Goal: Task Accomplishment & Management: Complete application form

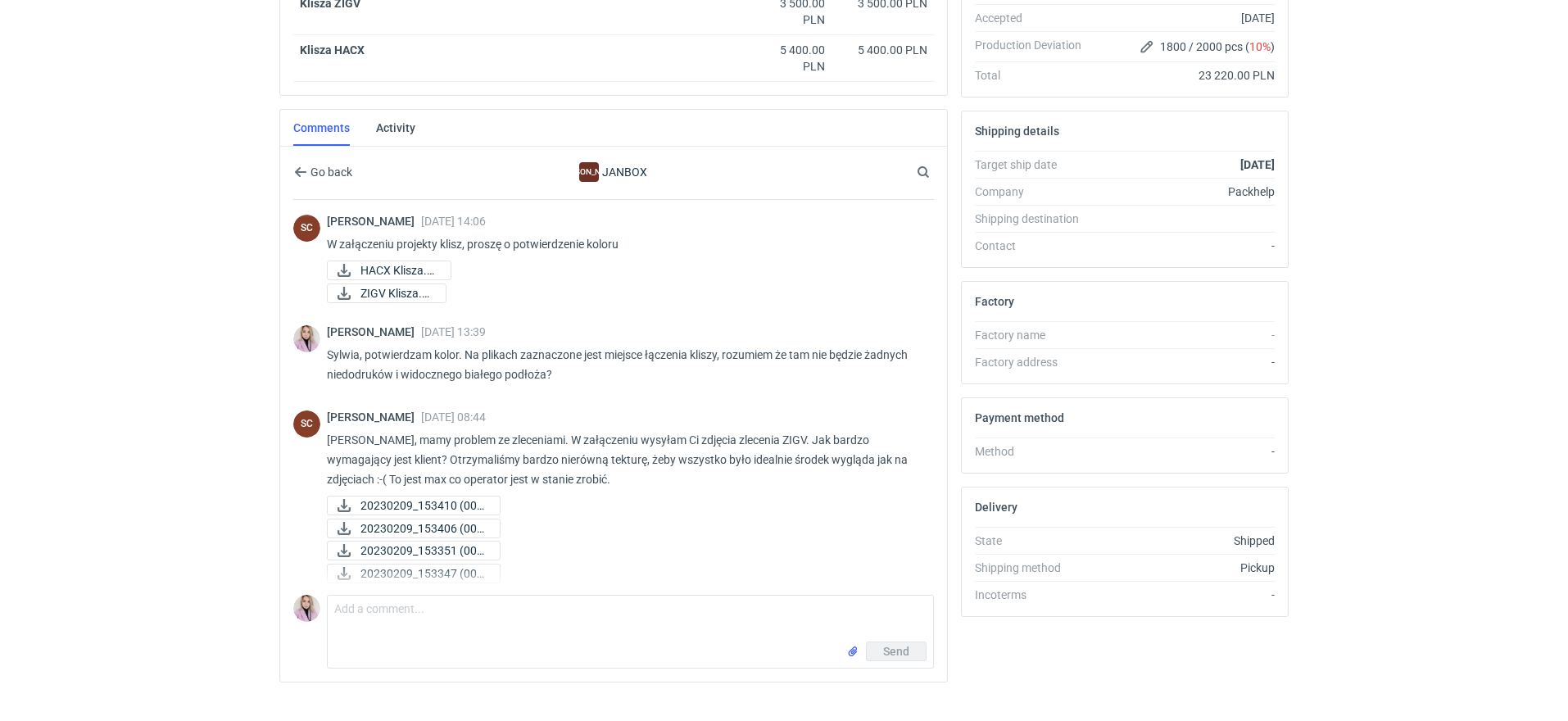
scroll to position [631, 0]
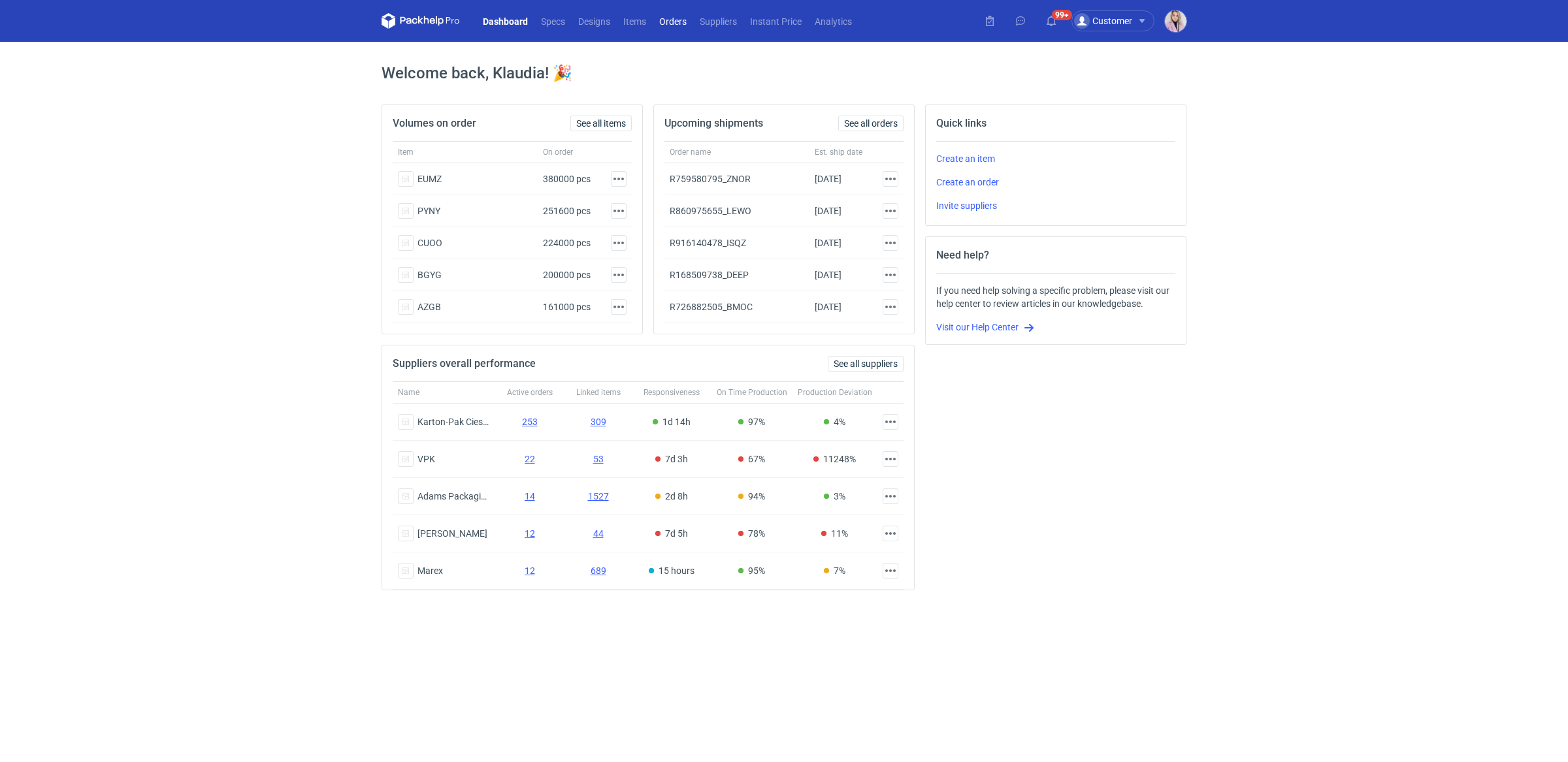
click at [680, 17] on link "Orders" at bounding box center [673, 21] width 41 height 16
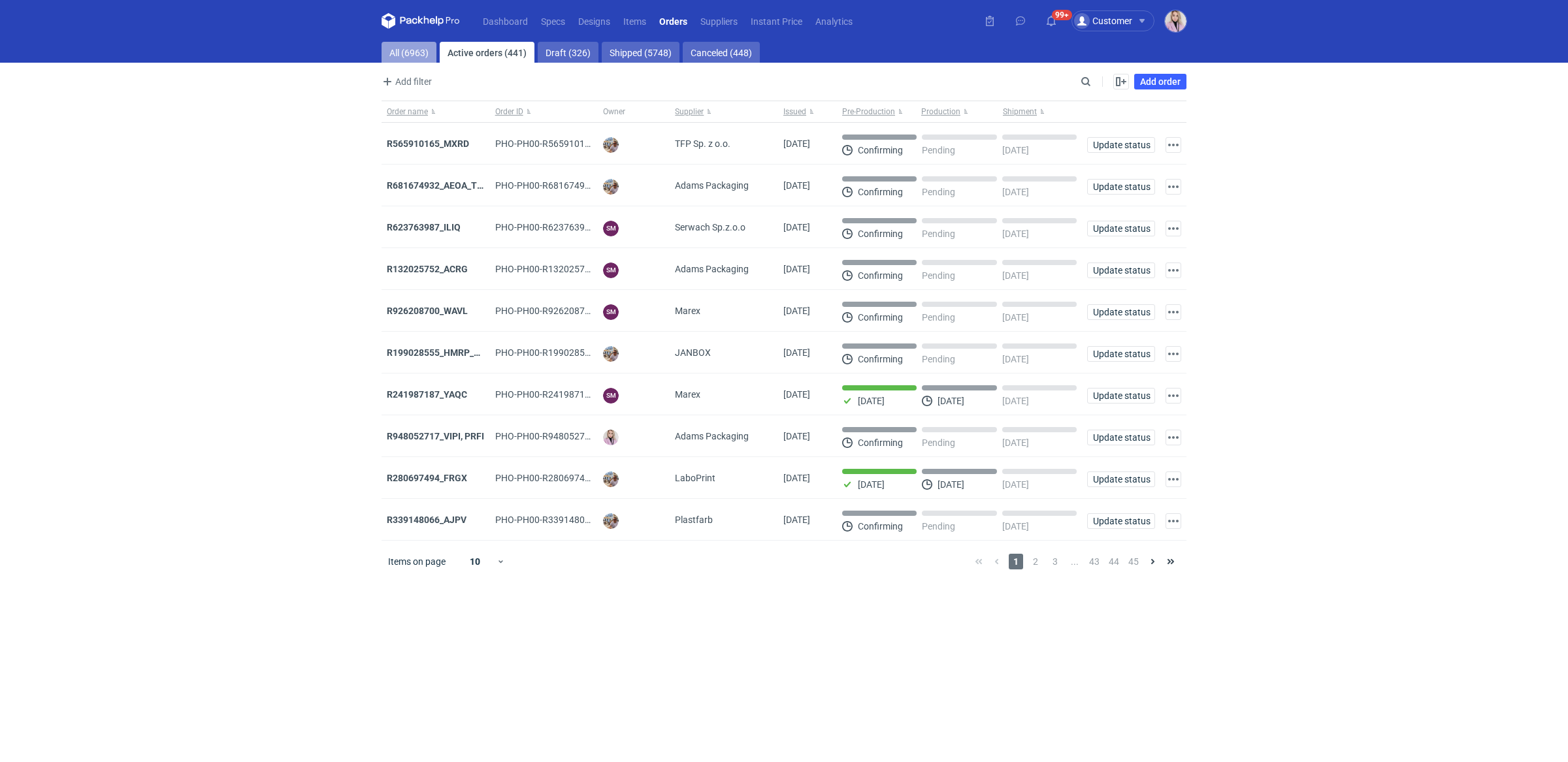
click at [410, 58] on link "All (6963)" at bounding box center [409, 52] width 55 height 21
click at [1078, 82] on div "Search" at bounding box center [1086, 82] width 17 height 17
click at [1091, 83] on input "Search" at bounding box center [1029, 82] width 130 height 16
paste input "ZERB"
type input "ZERB"
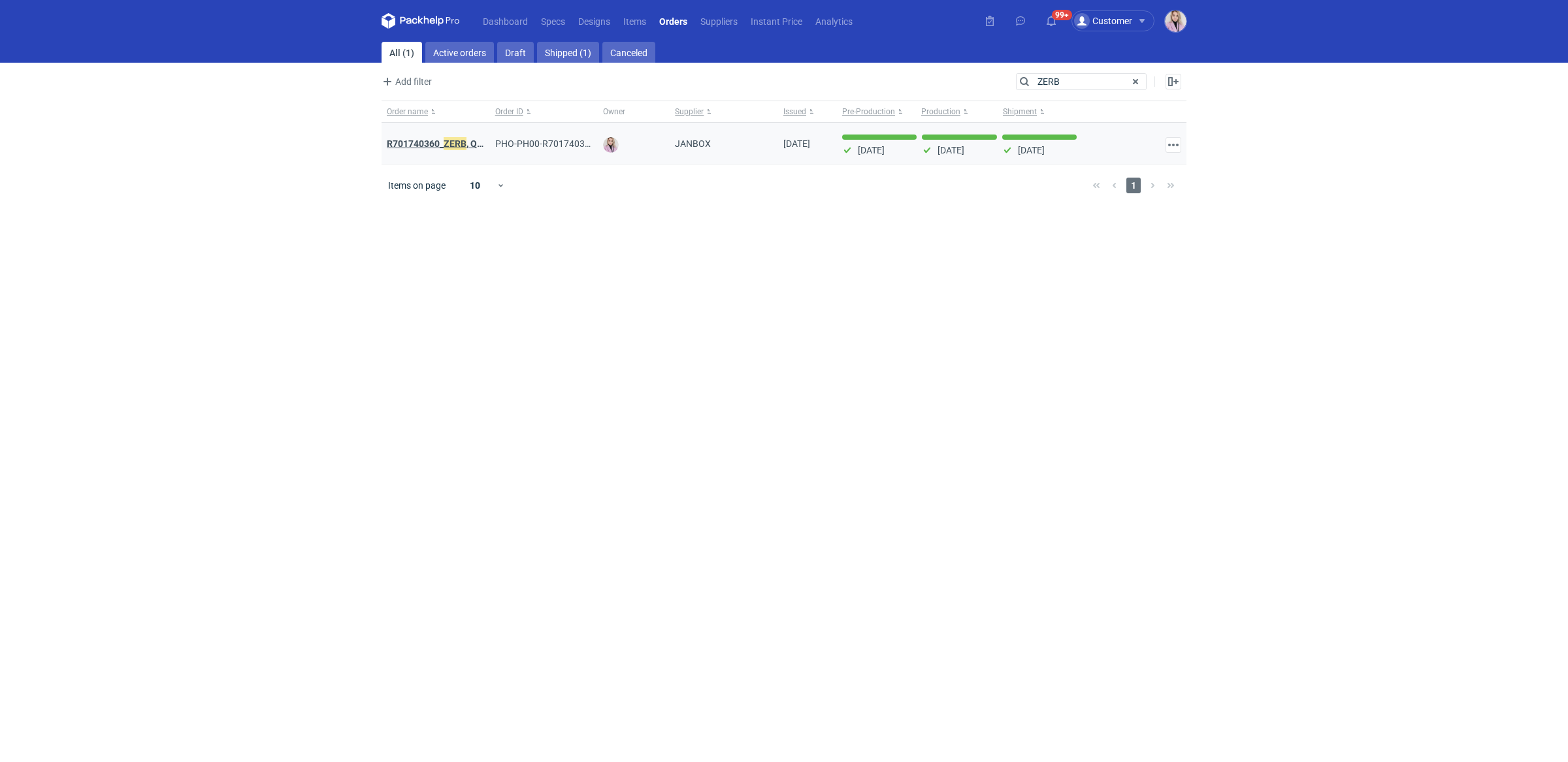
click at [422, 144] on strong "R701740360_ ZERB , QWMC, PNVS, GFMD" at bounding box center [471, 144] width 169 height 14
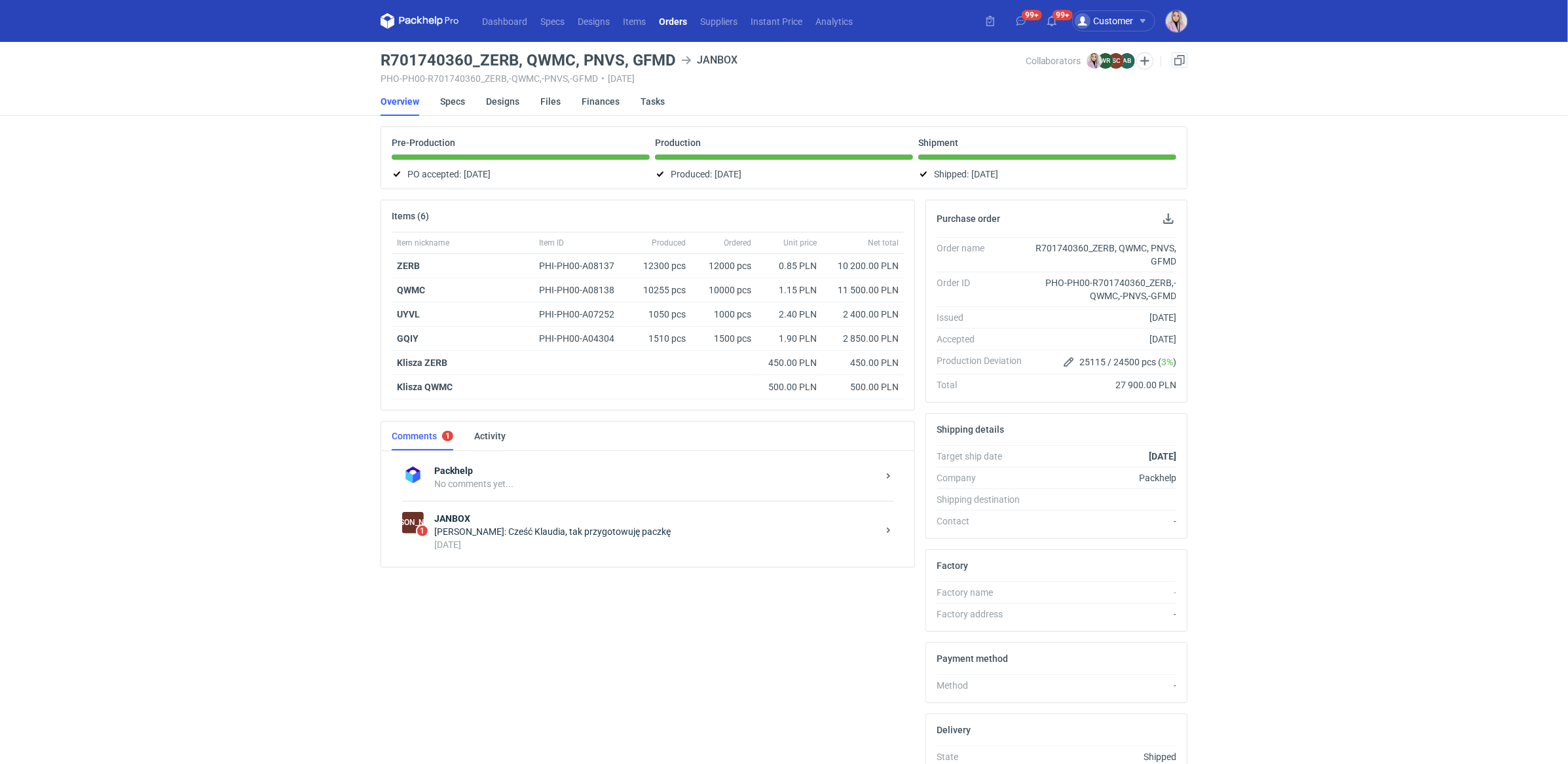
click at [571, 525] on div "Sylwia Cichórz: Cześć Klaudia, tak przygotowuję paczkę" at bounding box center [656, 531] width 443 height 13
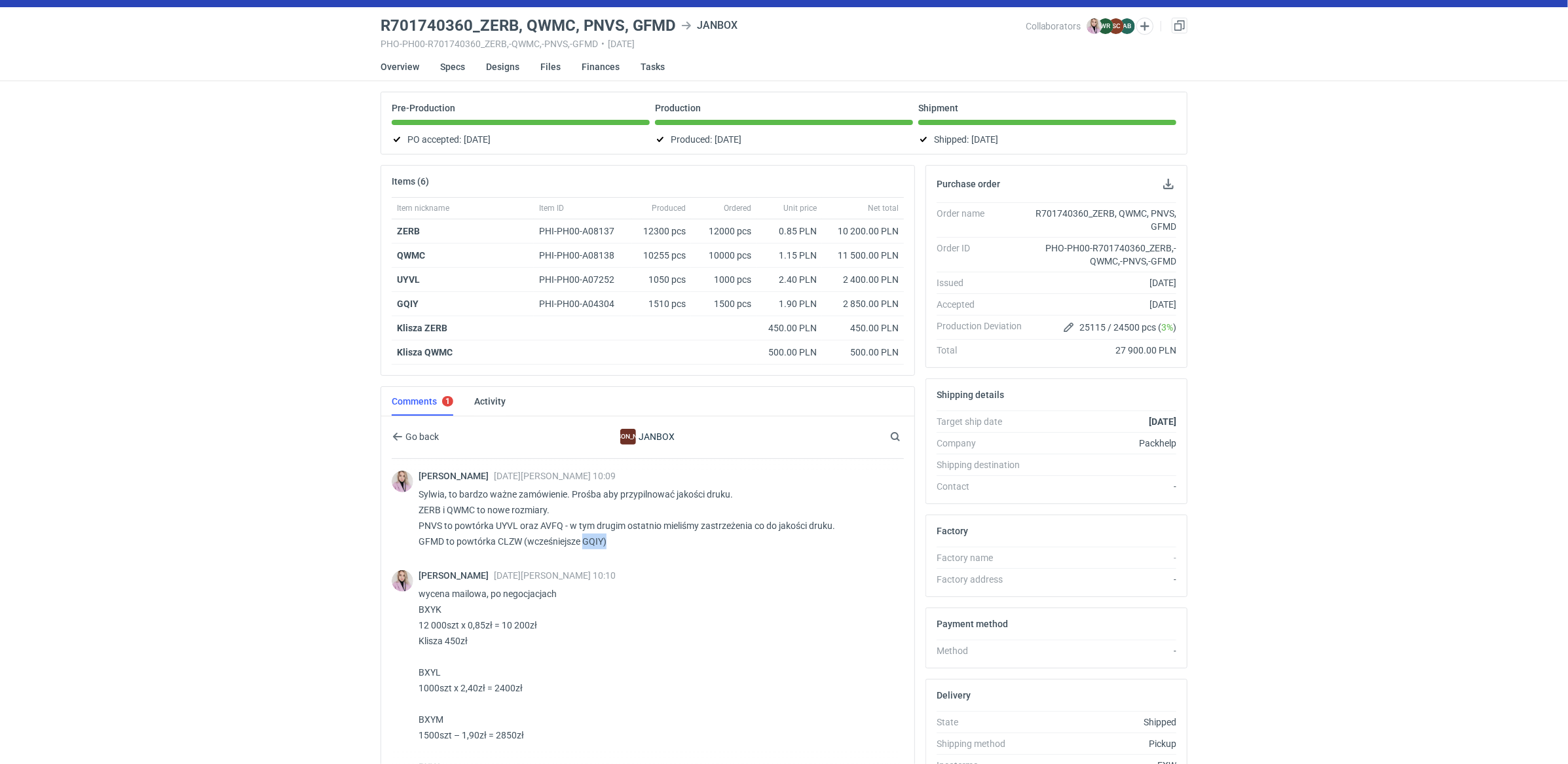
drag, startPoint x: 585, startPoint y: 536, endPoint x: 609, endPoint y: 536, distance: 24.0
click at [609, 536] on p "Sylwia, to bardzo ważne zamówienie. Prośba aby przypilnować jakości druku. ZERB…" at bounding box center [656, 518] width 475 height 63
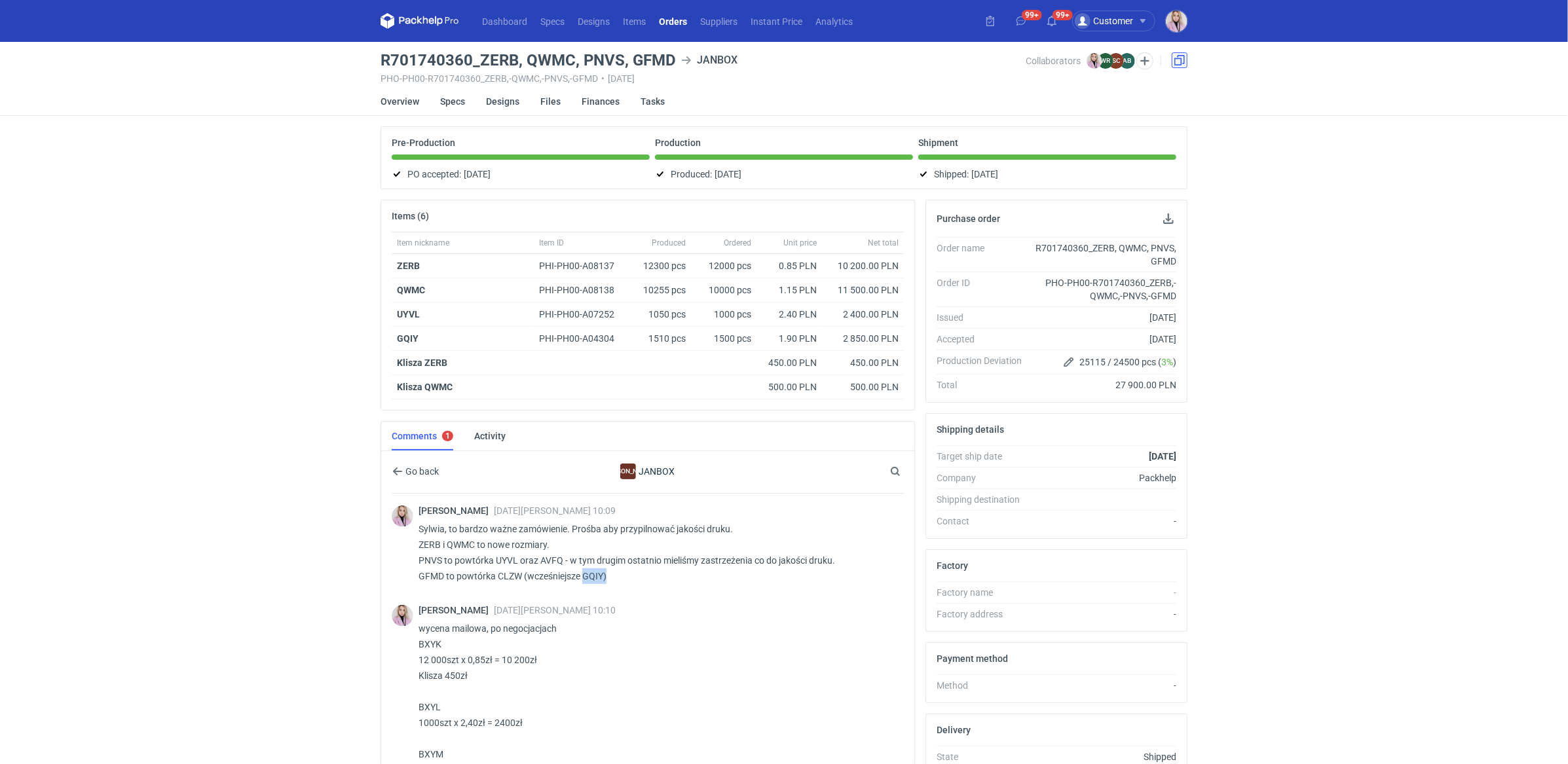
click at [1183, 63] on link at bounding box center [1179, 61] width 16 height 16
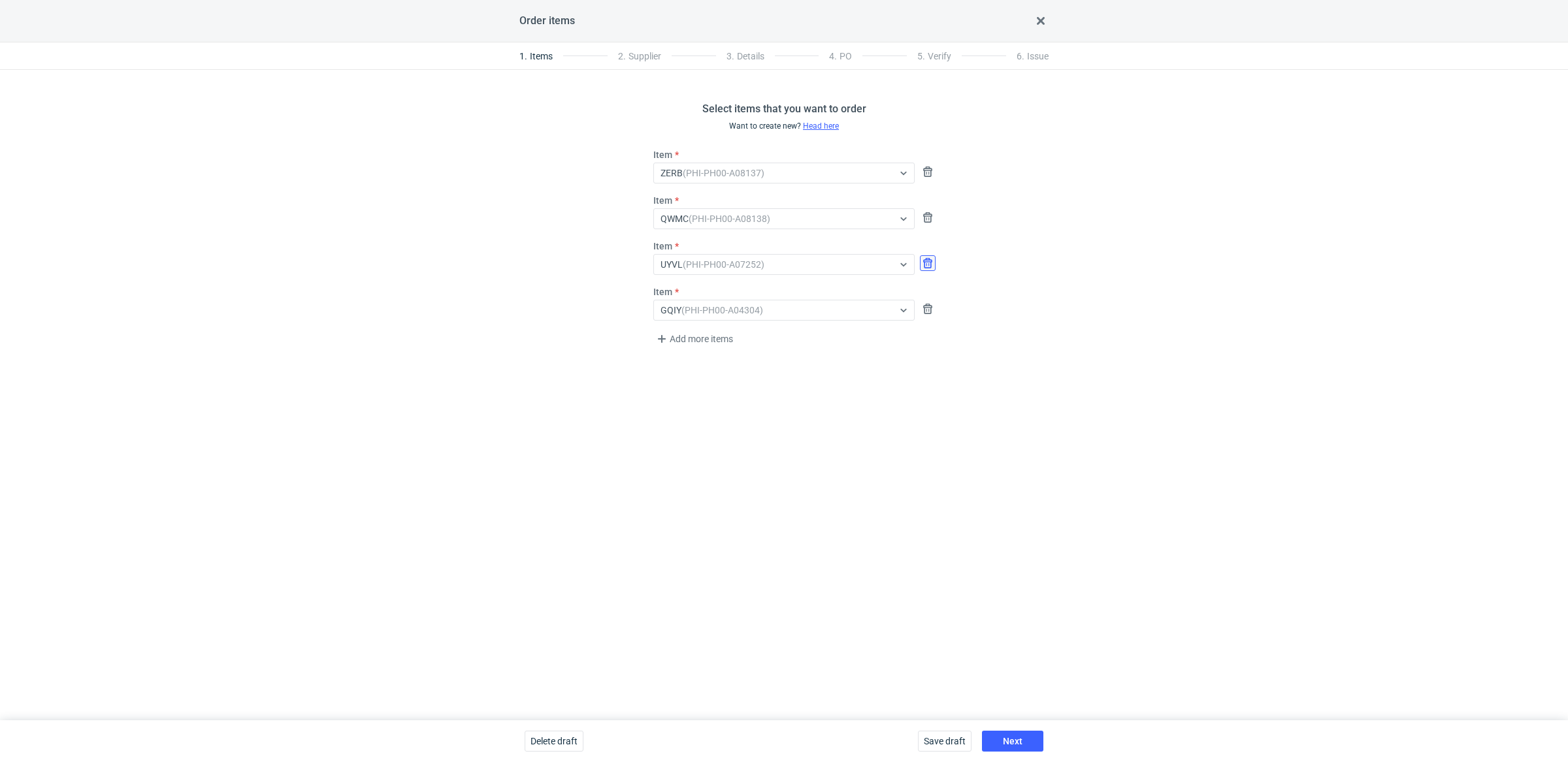
click at [931, 263] on button "button" at bounding box center [927, 263] width 16 height 16
click at [1012, 746] on span "Next" at bounding box center [1012, 741] width 20 height 9
click at [992, 738] on button "Next" at bounding box center [1012, 741] width 61 height 21
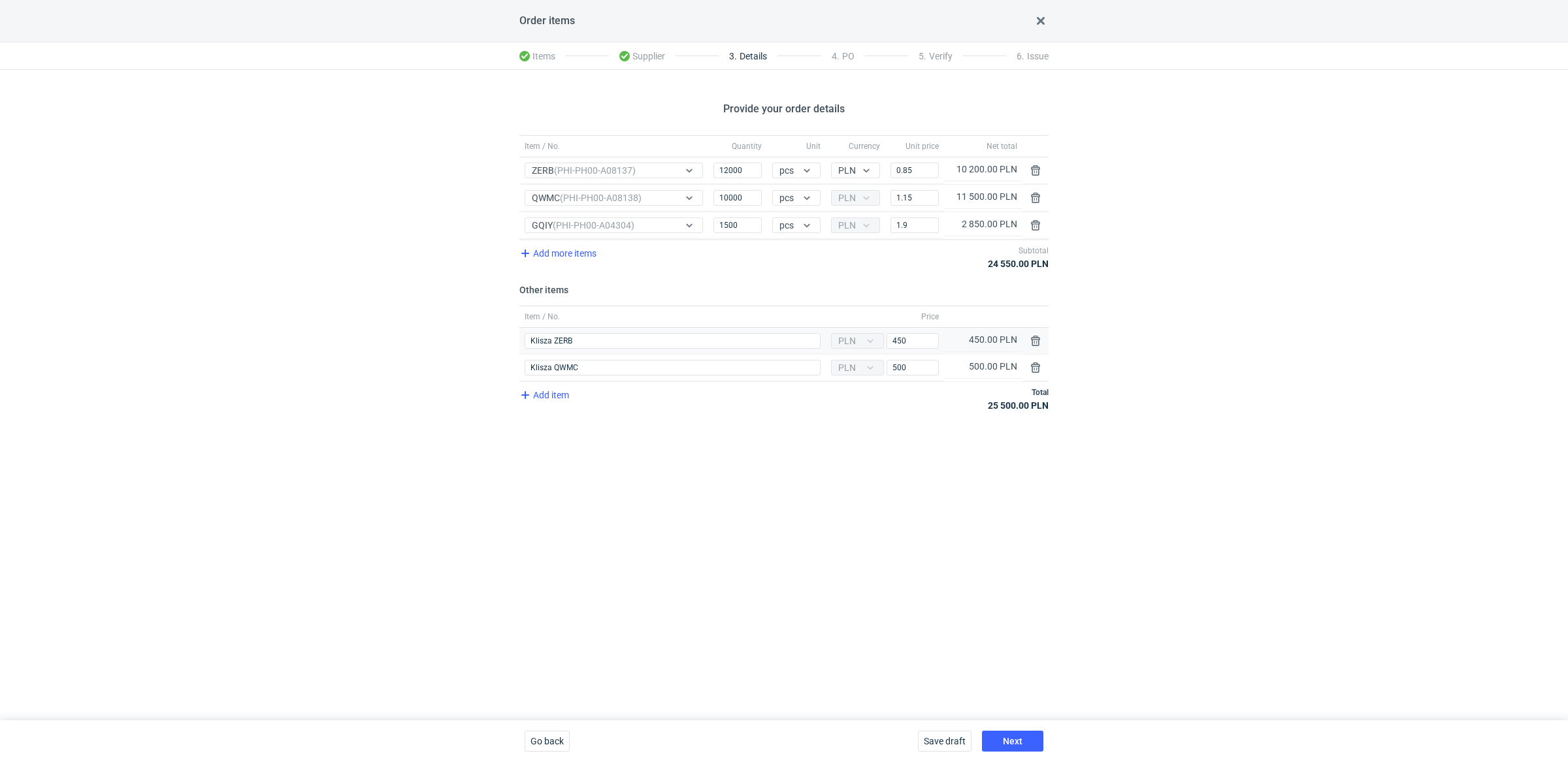
click at [1031, 346] on div at bounding box center [1035, 341] width 26 height 27
click at [1033, 341] on button "button" at bounding box center [1036, 341] width 16 height 16
type input "Klisza QWMC"
type input "500"
click at [1033, 341] on button "button" at bounding box center [1036, 341] width 16 height 16
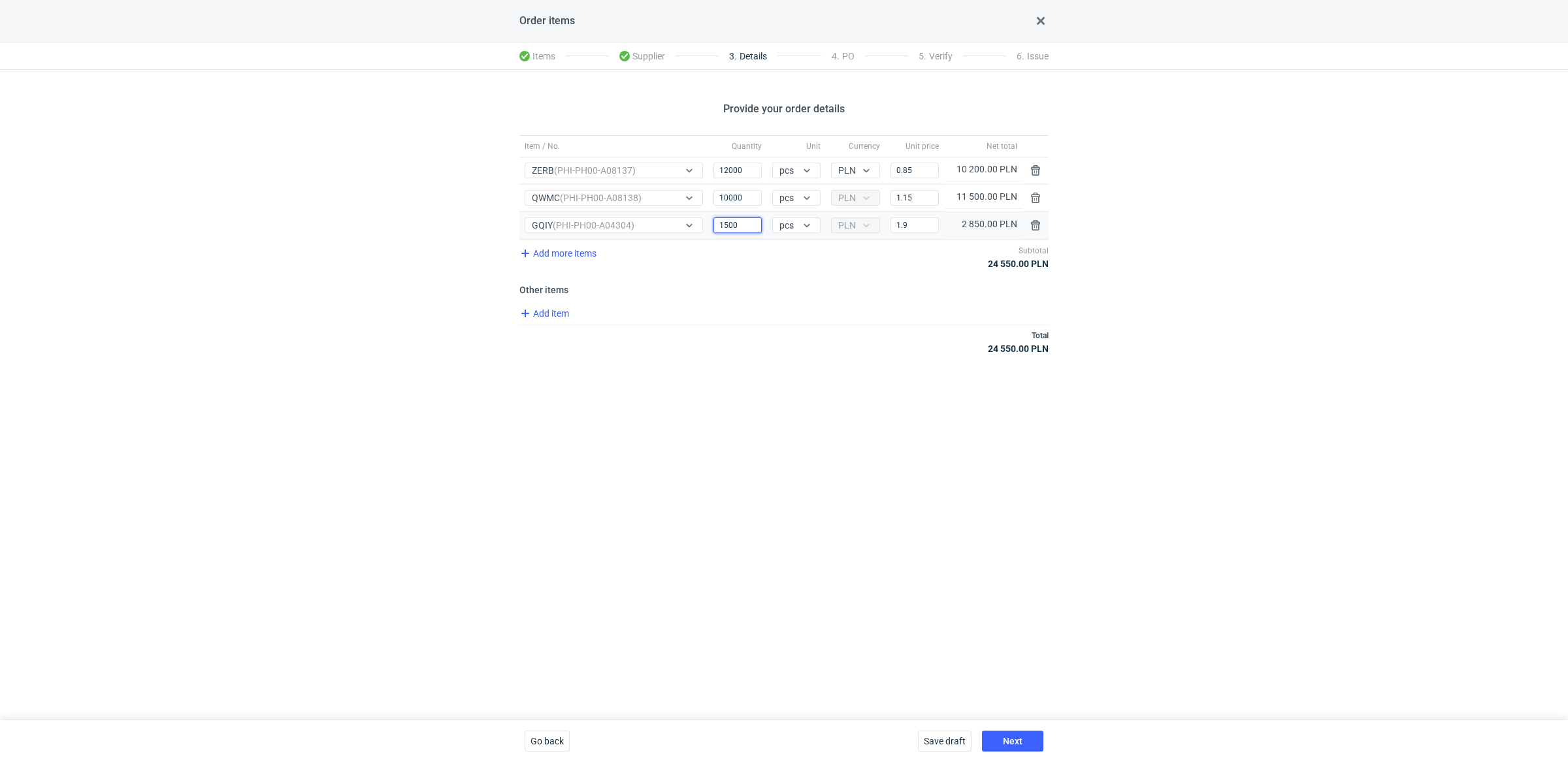
click at [731, 228] on input "1500" at bounding box center [738, 225] width 49 height 16
type input "1000"
click at [748, 324] on div "Total 24 550.00 PLN" at bounding box center [784, 341] width 529 height 35
click at [908, 219] on input "1.9" at bounding box center [915, 225] width 49 height 16
type input "1.84"
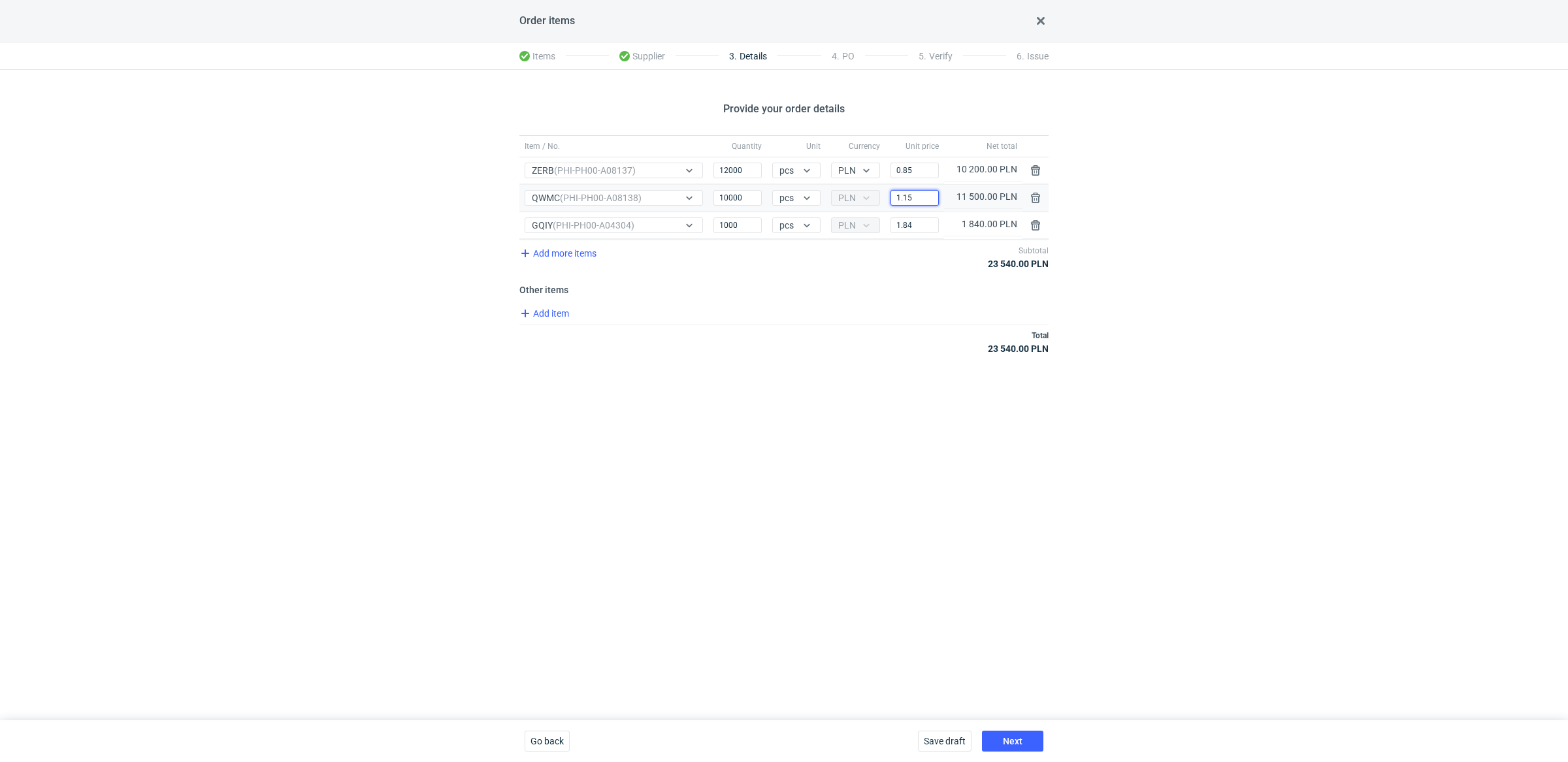
click at [925, 199] on input "1.15" at bounding box center [915, 198] width 49 height 16
type input "1.04"
click at [898, 292] on h3 "Other items" at bounding box center [784, 290] width 529 height 10
click at [918, 173] on input "0.85" at bounding box center [915, 170] width 49 height 16
type input "0.81"
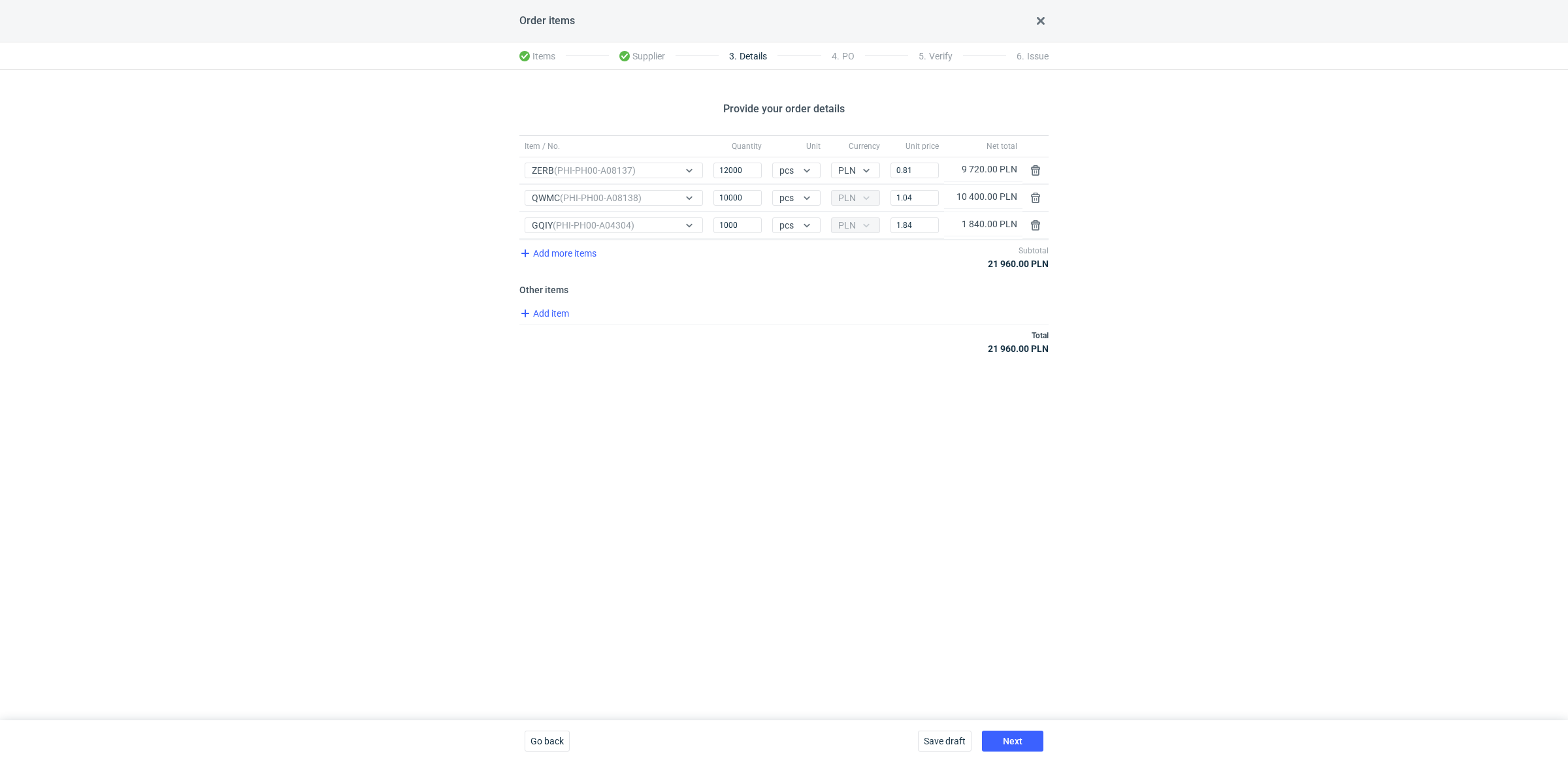
click at [913, 391] on div "Provide your order details Item / No. Quantity Unit Currency Unit price Net tot…" at bounding box center [784, 395] width 1568 height 651
click at [1021, 748] on button "Next" at bounding box center [1012, 741] width 61 height 21
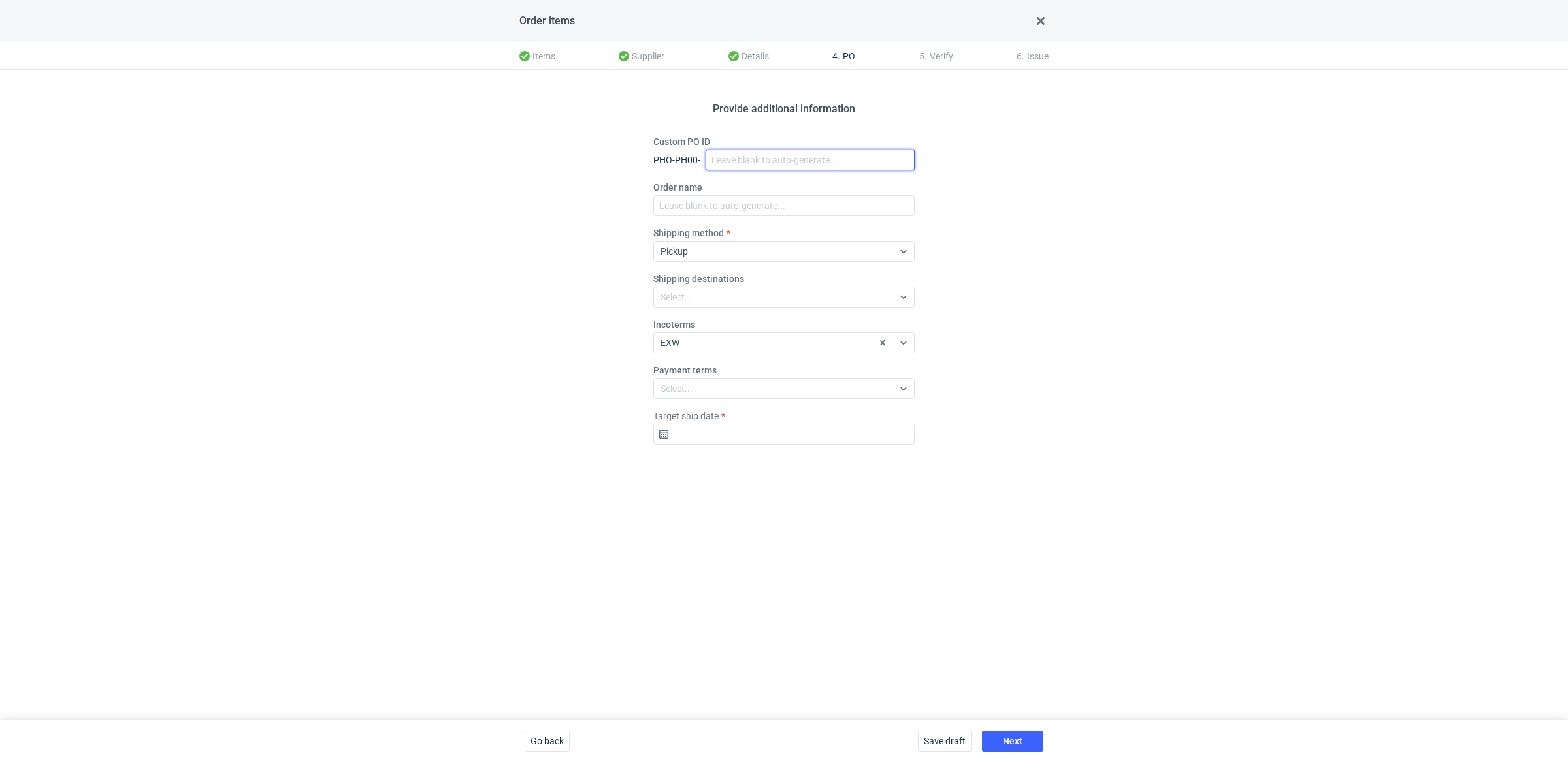
click at [720, 160] on input "Custom PO ID" at bounding box center [810, 160] width 209 height 21
paste input "R653847884_PPOR, IDRT, RRRT"
type input "R653847884_PPOR, IDRT, RRRT"
click at [691, 205] on input "Order name" at bounding box center [784, 206] width 261 height 21
paste input "R653847884_PPOR, IDRT, RRRT"
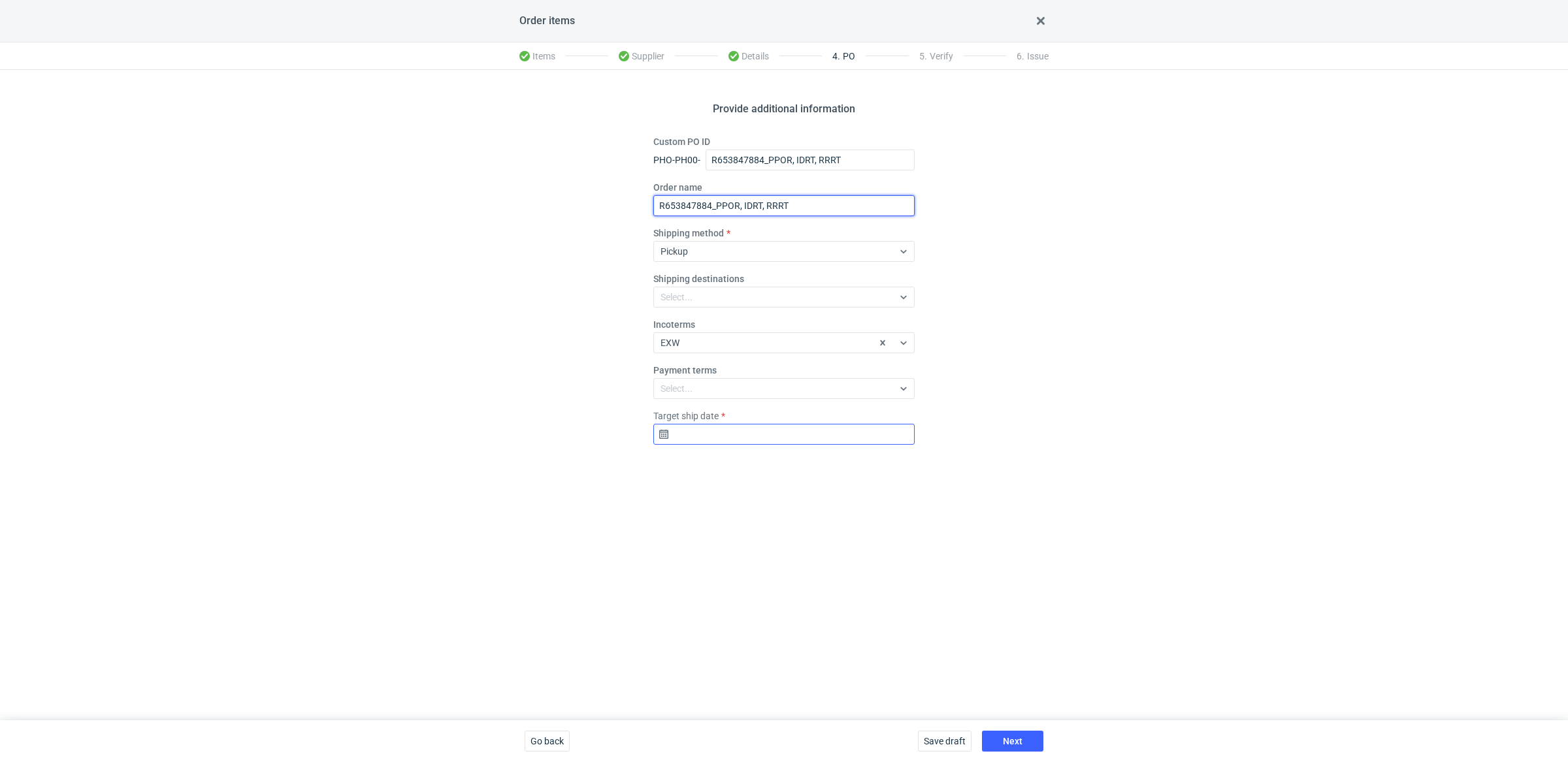
type input "R653847884_PPOR, IDRT, RRRT"
click at [684, 437] on input "Target ship date" at bounding box center [784, 434] width 261 height 21
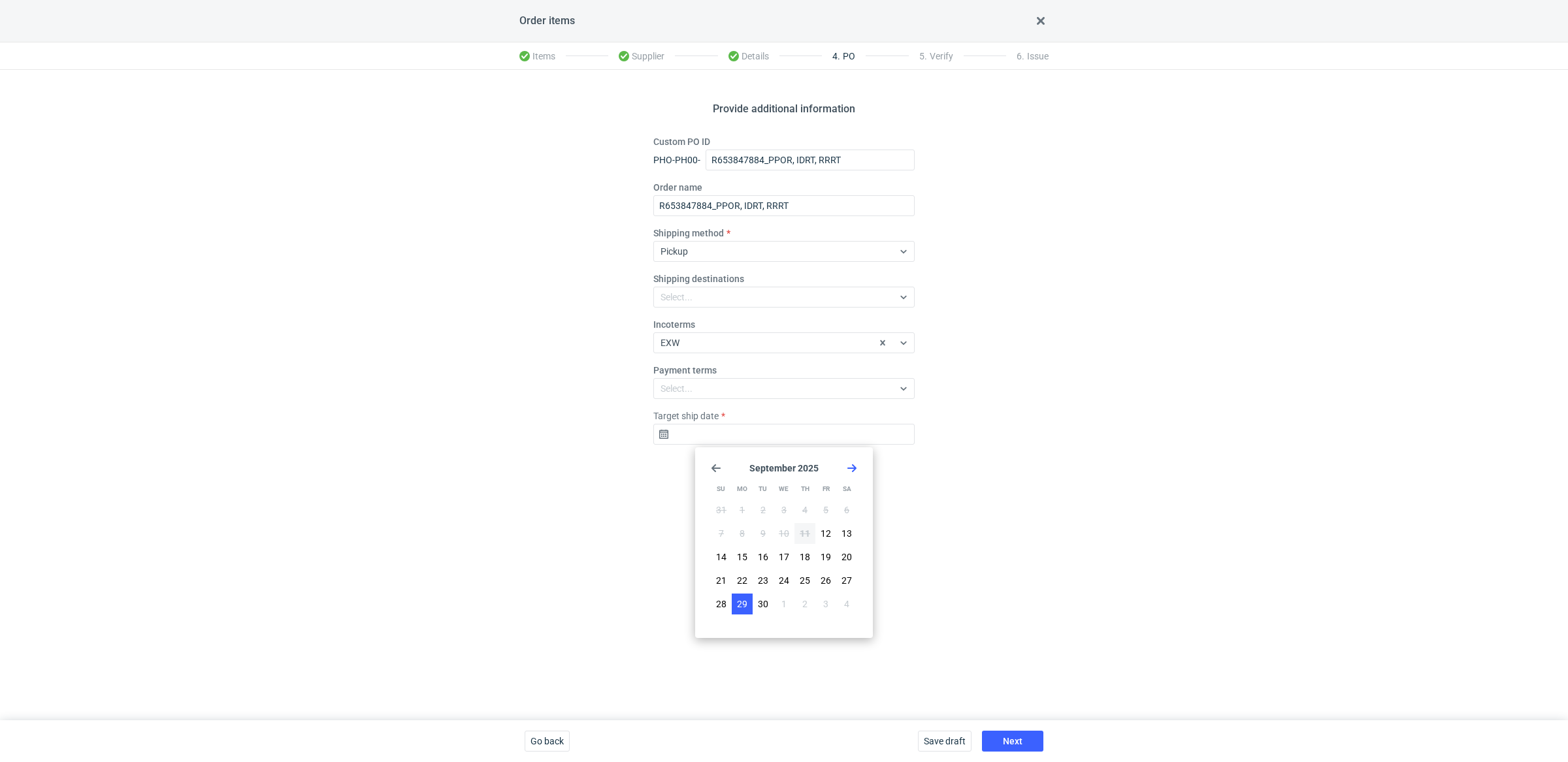
click at [739, 602] on span "29" at bounding box center [741, 603] width 10 height 13
type input "2025-09-29"
click at [898, 632] on div "Provide additional information Custom PO ID PHO-PH00- R653847884_PPOR, IDRT, RR…" at bounding box center [784, 395] width 1568 height 651
click at [1005, 732] on button "Next" at bounding box center [1012, 741] width 61 height 21
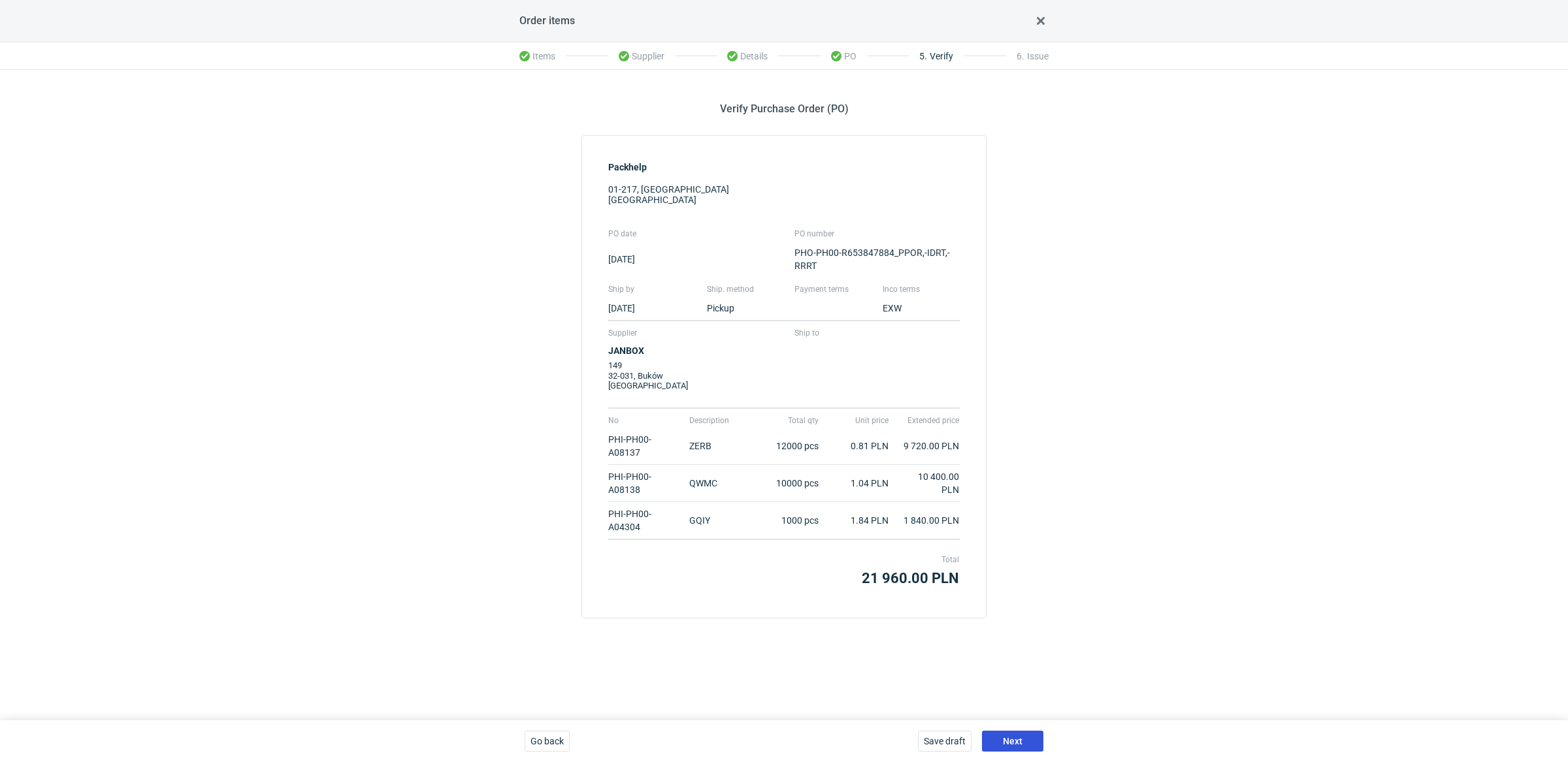
click at [1014, 738] on span "Next" at bounding box center [1012, 741] width 20 height 9
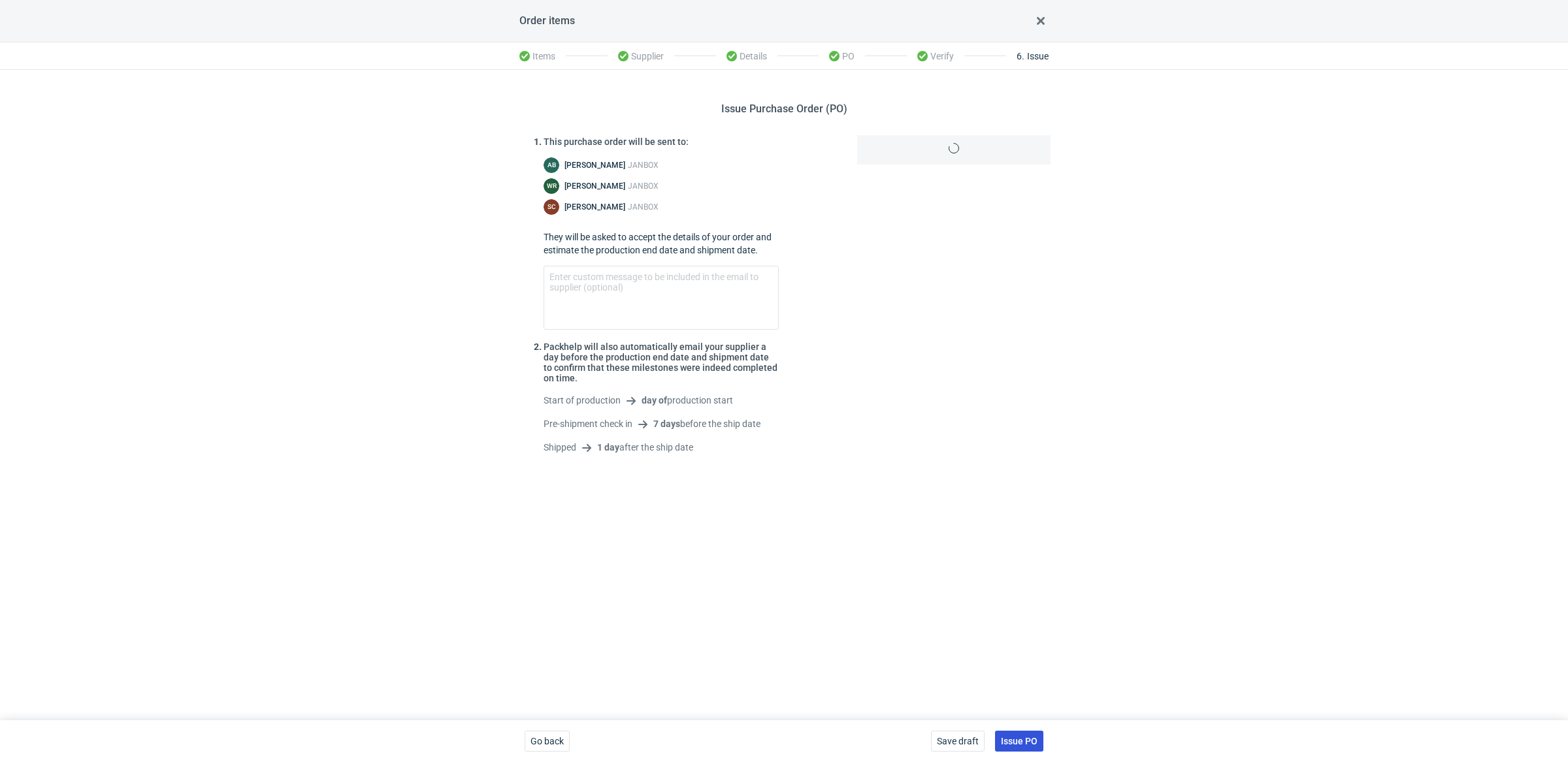
click at [1033, 739] on span "Issue PO" at bounding box center [1019, 741] width 37 height 9
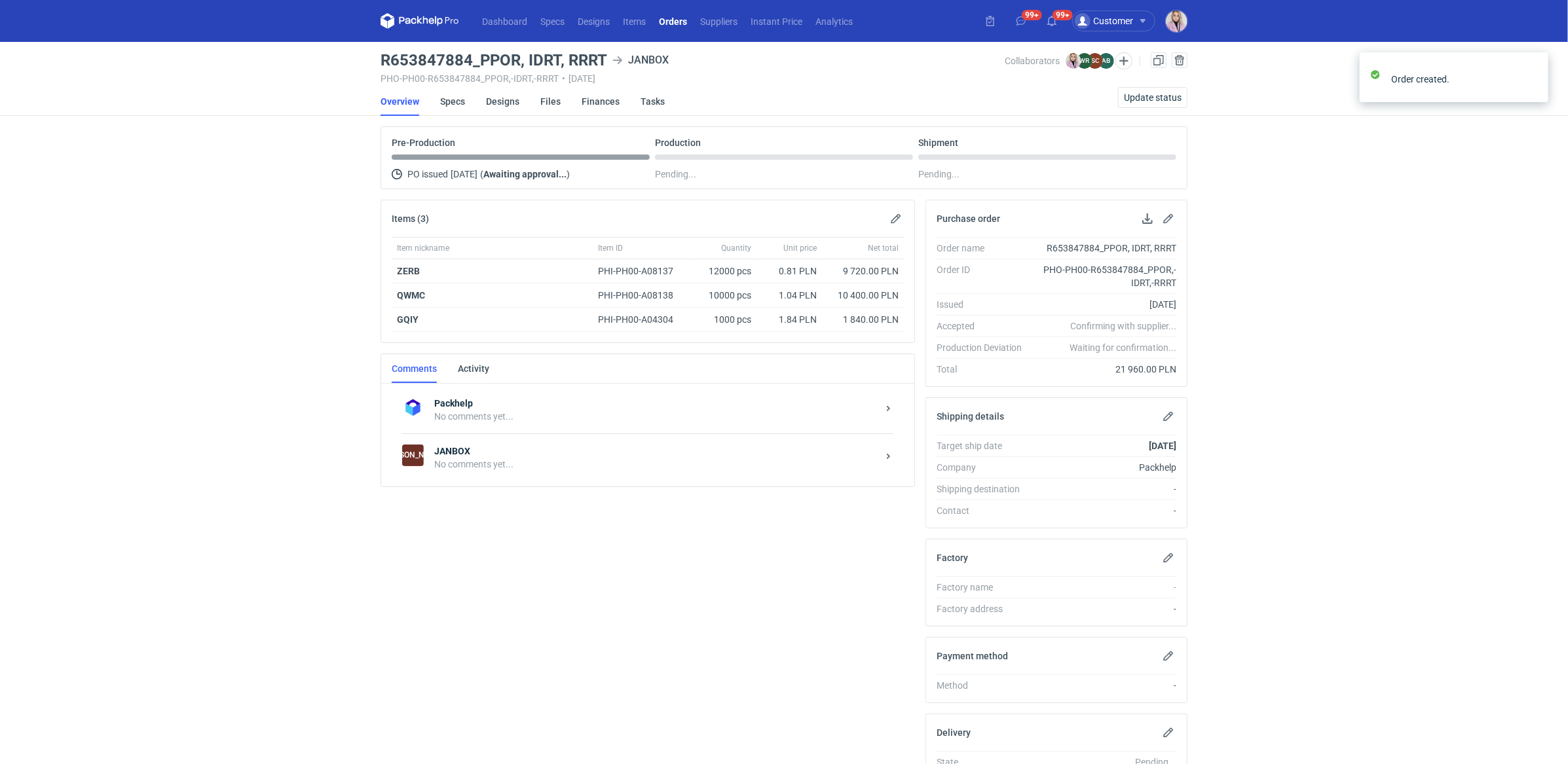
click at [524, 452] on strong "JANBOX" at bounding box center [656, 451] width 443 height 13
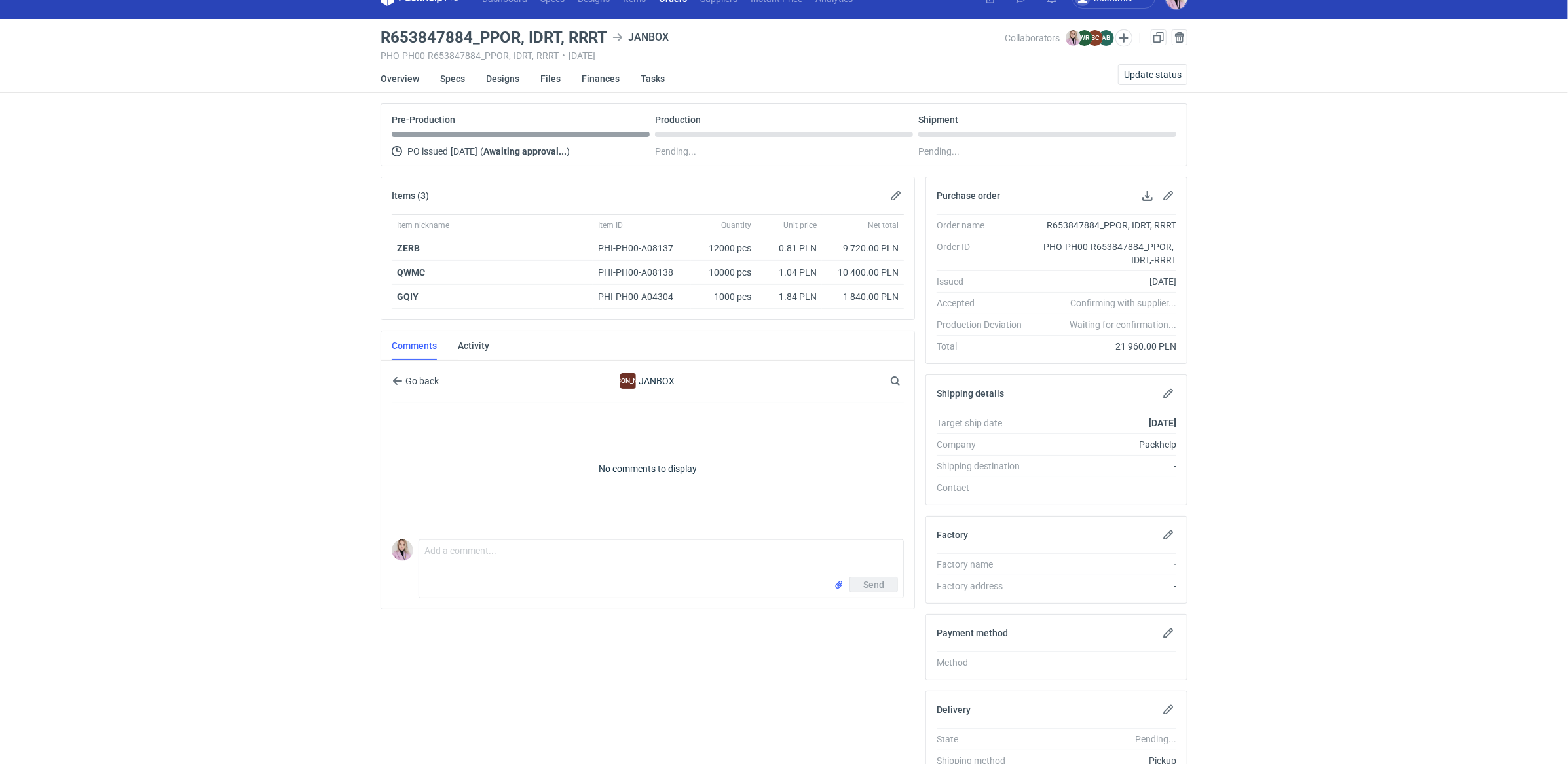
scroll to position [26, 0]
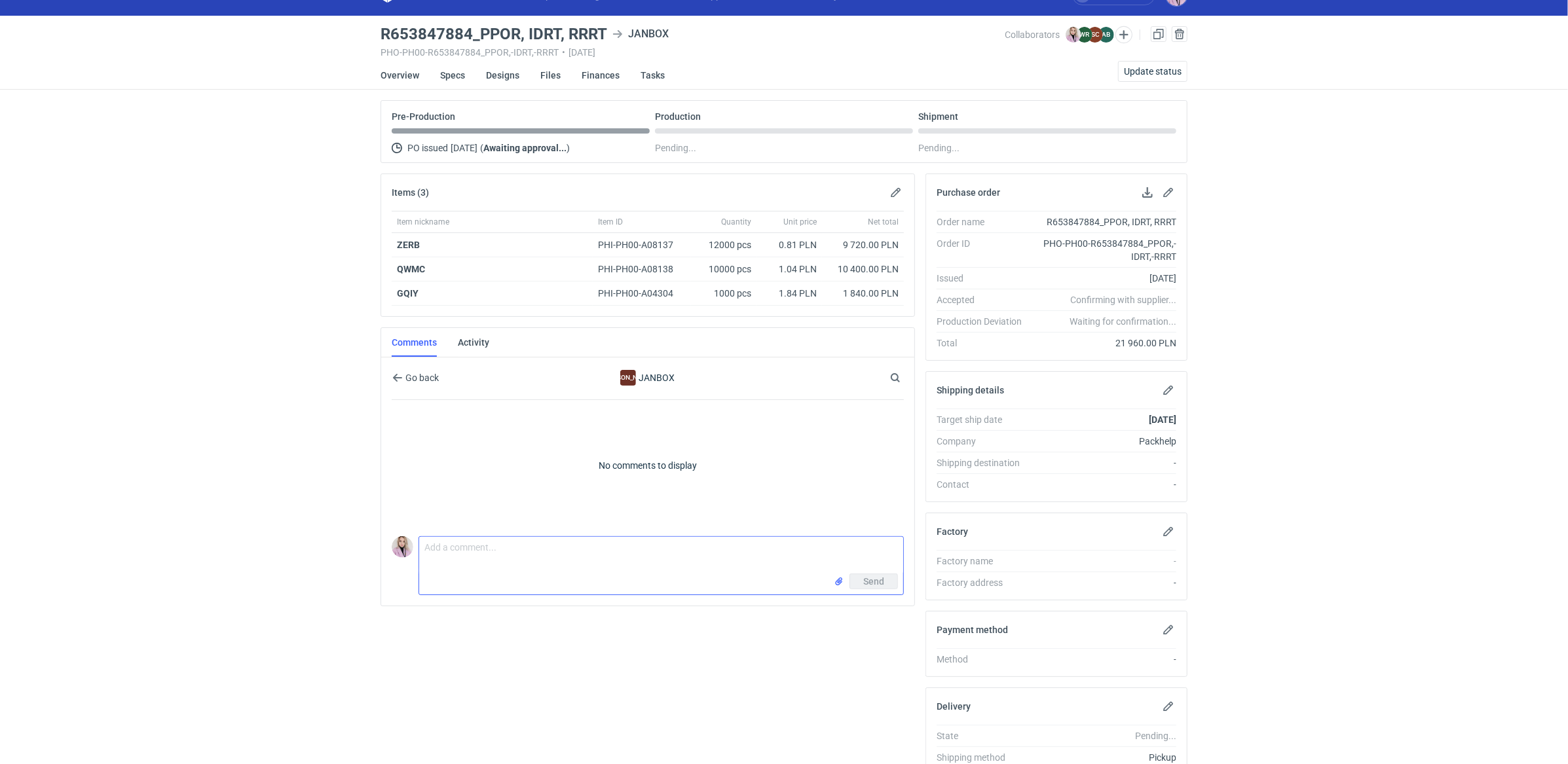
click at [448, 560] on textarea "Comment message" at bounding box center [660, 555] width 484 height 37
drag, startPoint x: 605, startPoint y: 33, endPoint x: 481, endPoint y: 35, distance: 124.0
click at [481, 35] on h3 "R653847884_PPOR, IDRT, RRRT" at bounding box center [494, 34] width 227 height 16
copy h3 "PPOR, IDRT, RRRT"
click at [436, 556] on textarea "Sylwia, powtórka zamówienia dla Dr Irena Eris" at bounding box center [660, 555] width 484 height 37
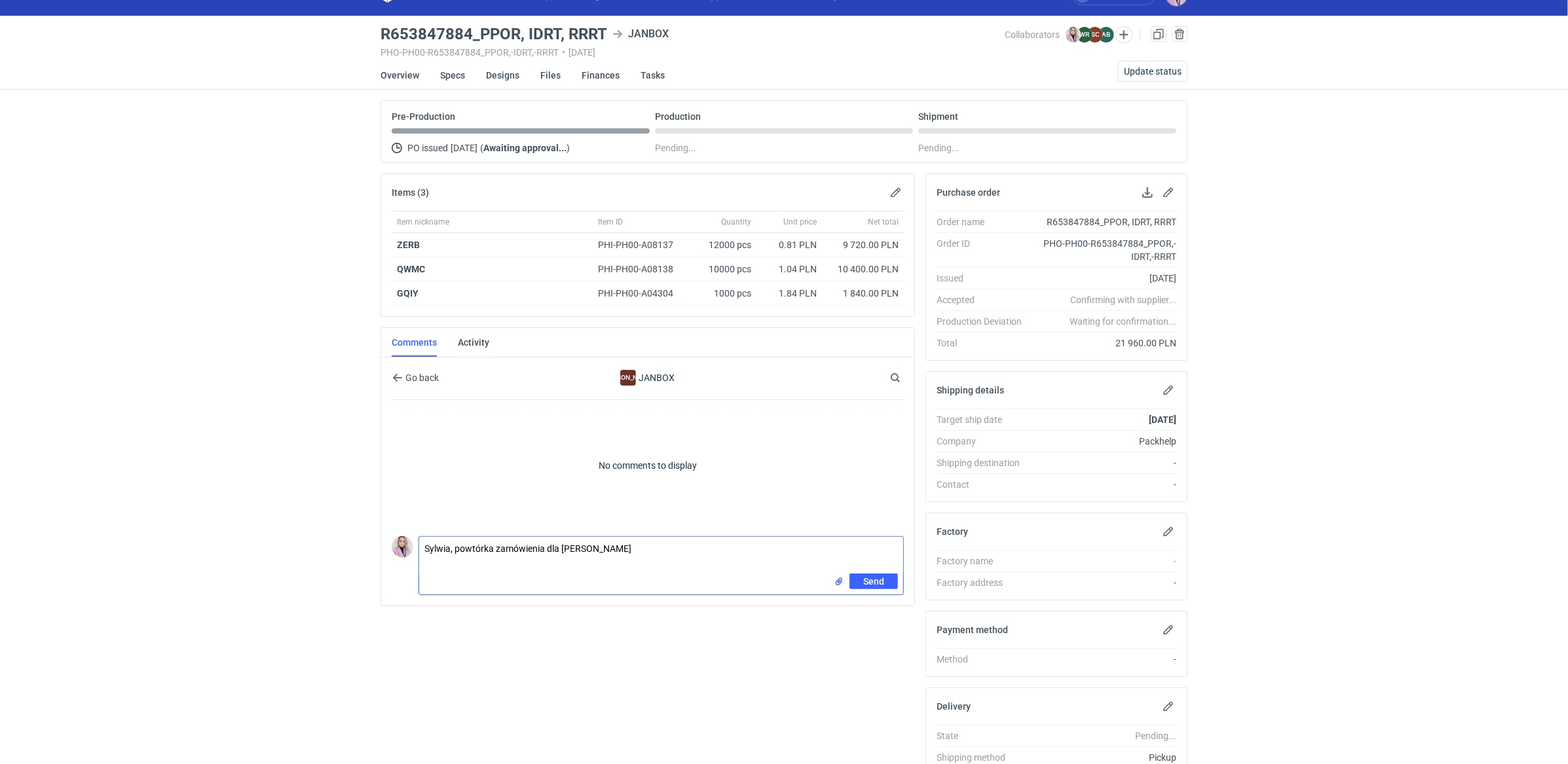
paste textarea "PPOR, IDRT, RRRT"
click at [451, 557] on textarea "Sylwia, powtórka zamówienia dla Dr Irena Eris PPOR, IDRT, RRRT" at bounding box center [660, 555] width 484 height 37
click at [446, 570] on textarea "Sylwia, powtórka zamówienia dla Dr Irena Eris PPOR IDRT, RRRT" at bounding box center [660, 559] width 484 height 45
click at [476, 555] on textarea "Sylwia, powtórka zamówienia dla Dr Irena Eris PPOR IDRT RRRT" at bounding box center [660, 566] width 484 height 58
click at [467, 574] on textarea "Sylwia, powtórka zamówienia dla Dr Irena Eris PPOR (F71) - powtórka GFMD (dawne…" at bounding box center [660, 566] width 484 height 58
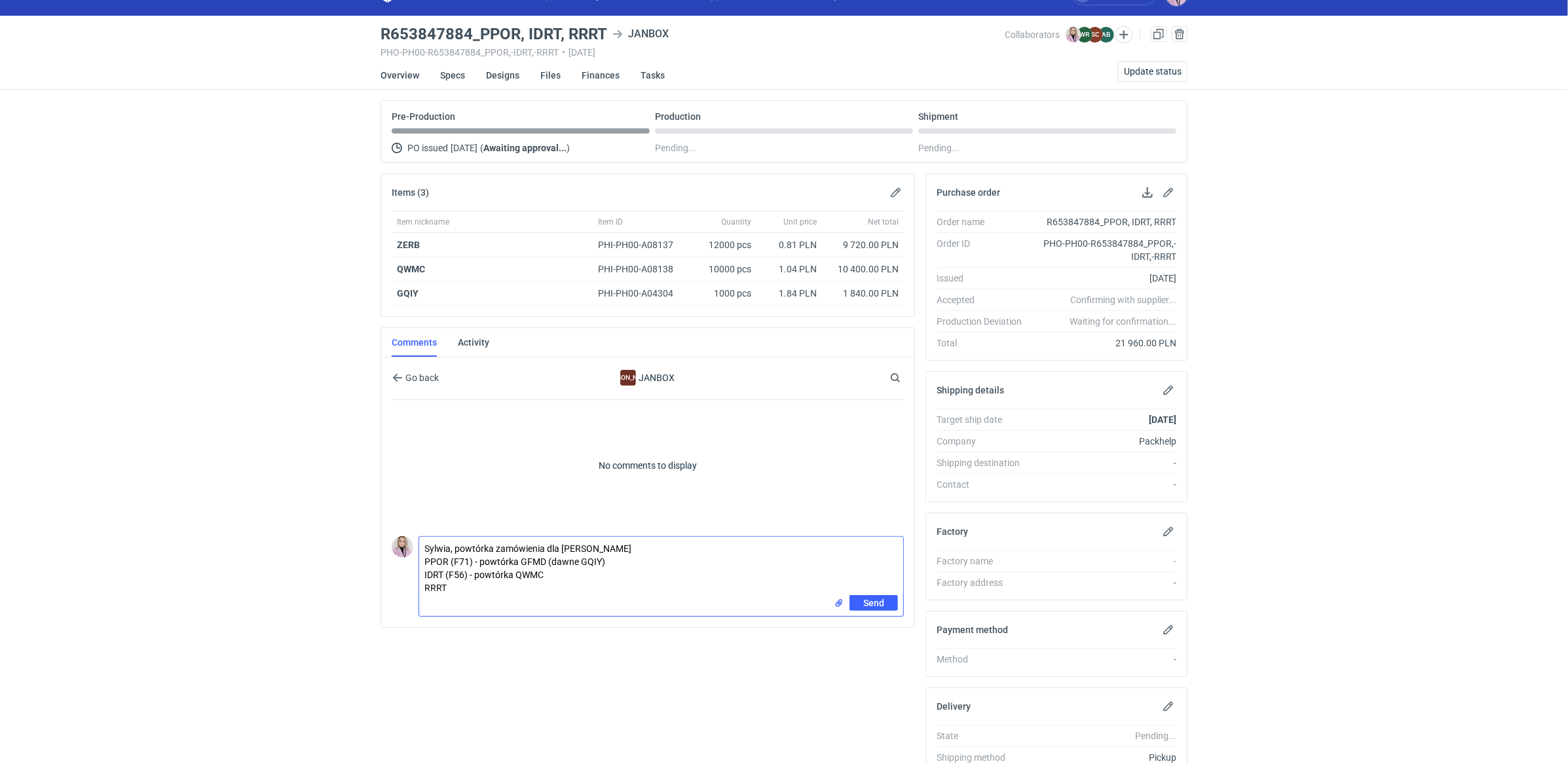
click at [486, 585] on textarea "Sylwia, powtórka zamówienia dla Dr Irena Eris PPOR (F71) - powtórka GFMD (dawne…" at bounding box center [660, 566] width 484 height 58
click at [626, 555] on textarea "Sylwia, powtórka zamówienia dla Dr Irena Eris PPOR (F71) - powtórka GFMD (dawne…" at bounding box center [660, 566] width 484 height 58
click at [584, 570] on textarea "Sylwia, powtórka zamówienia dla Dr Irena Eris PPOR (F71) - powtórka GFMD (dawne…" at bounding box center [660, 566] width 484 height 58
click at [561, 581] on textarea "Sylwia, powtórka zamówienia dla Dr Irena Eris PPOR (F71) - powtórka GFMD (dawne…" at bounding box center [660, 566] width 484 height 58
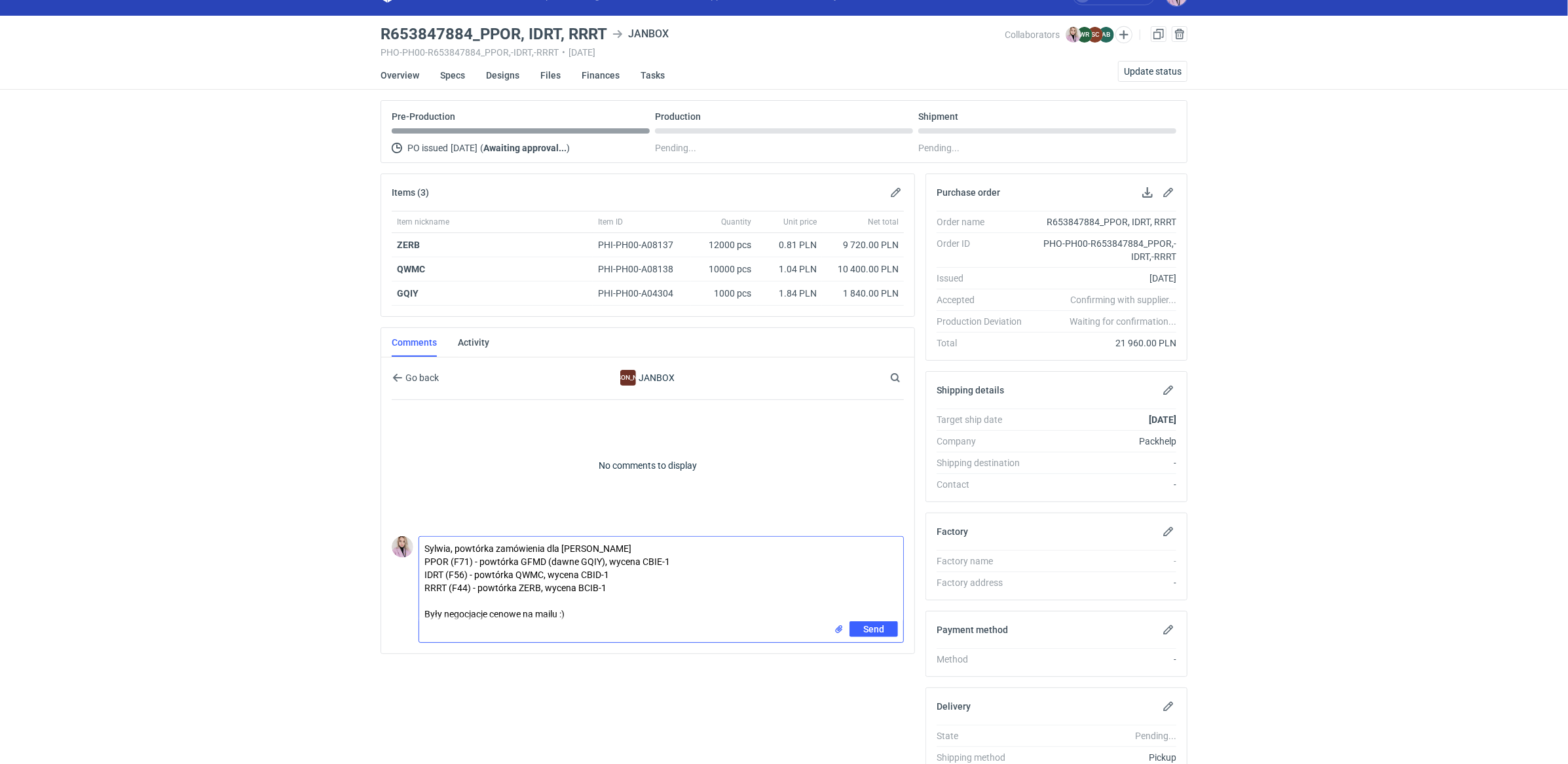
type textarea "Sylwia, powtórka zamówienia dla Dr Irena Eris PPOR (F71) - powtórka GFMD (dawne…"
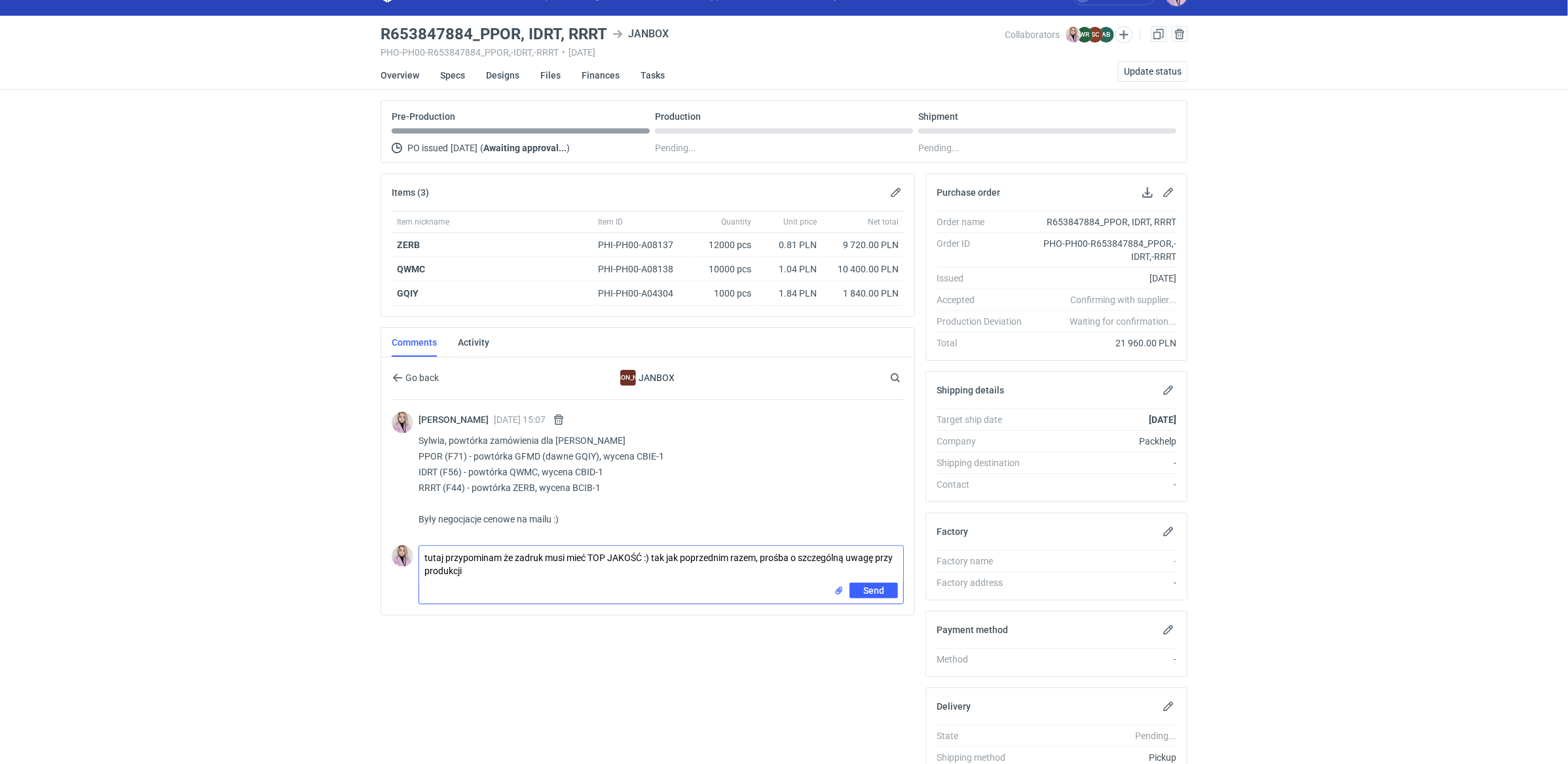
type textarea "tutaj przypominam że zadruk musi mieć TOP JAKOŚĆ :) tak jak poprzednim razem, p…"
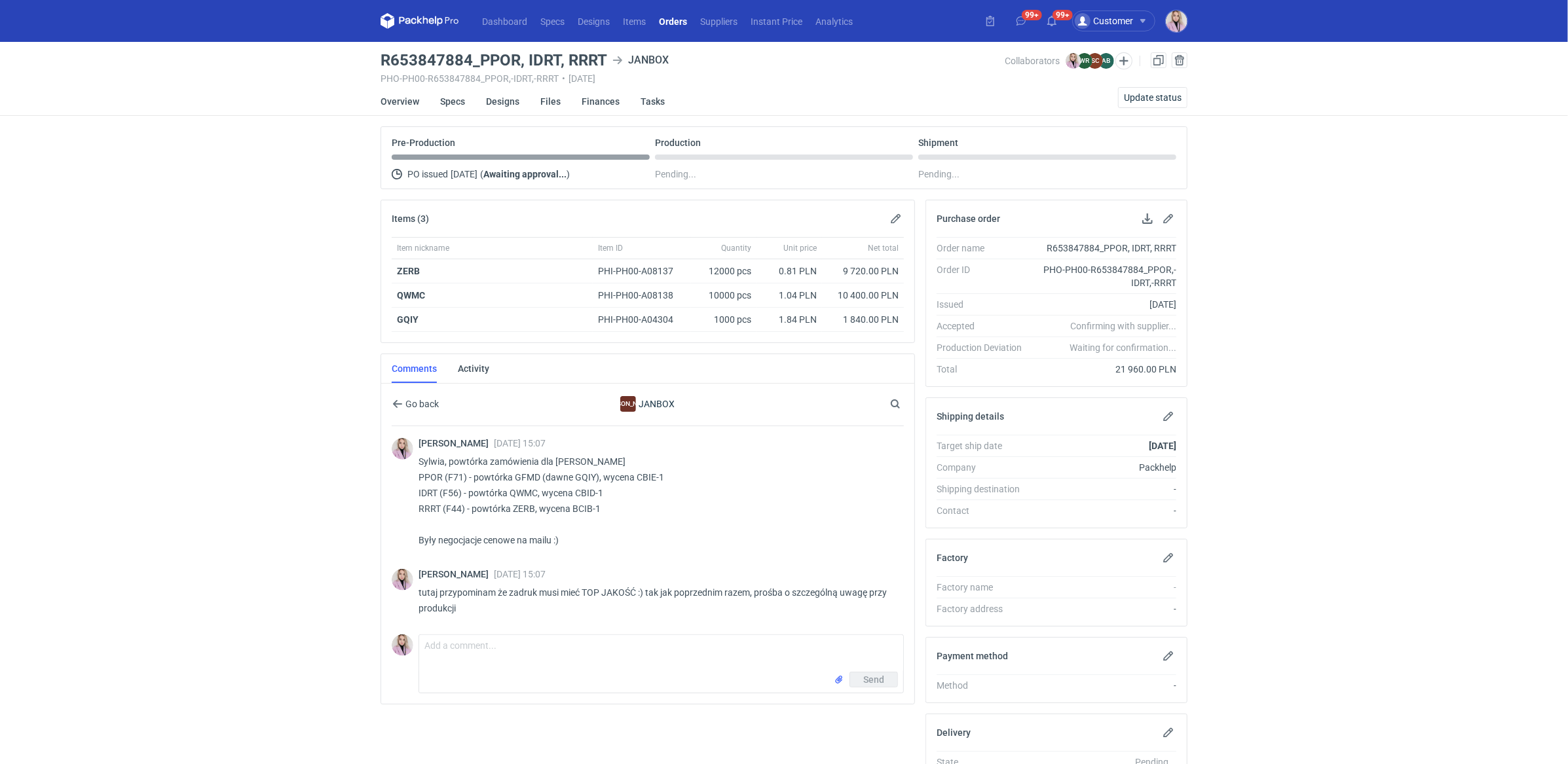
click at [672, 28] on link "Orders" at bounding box center [673, 21] width 41 height 16
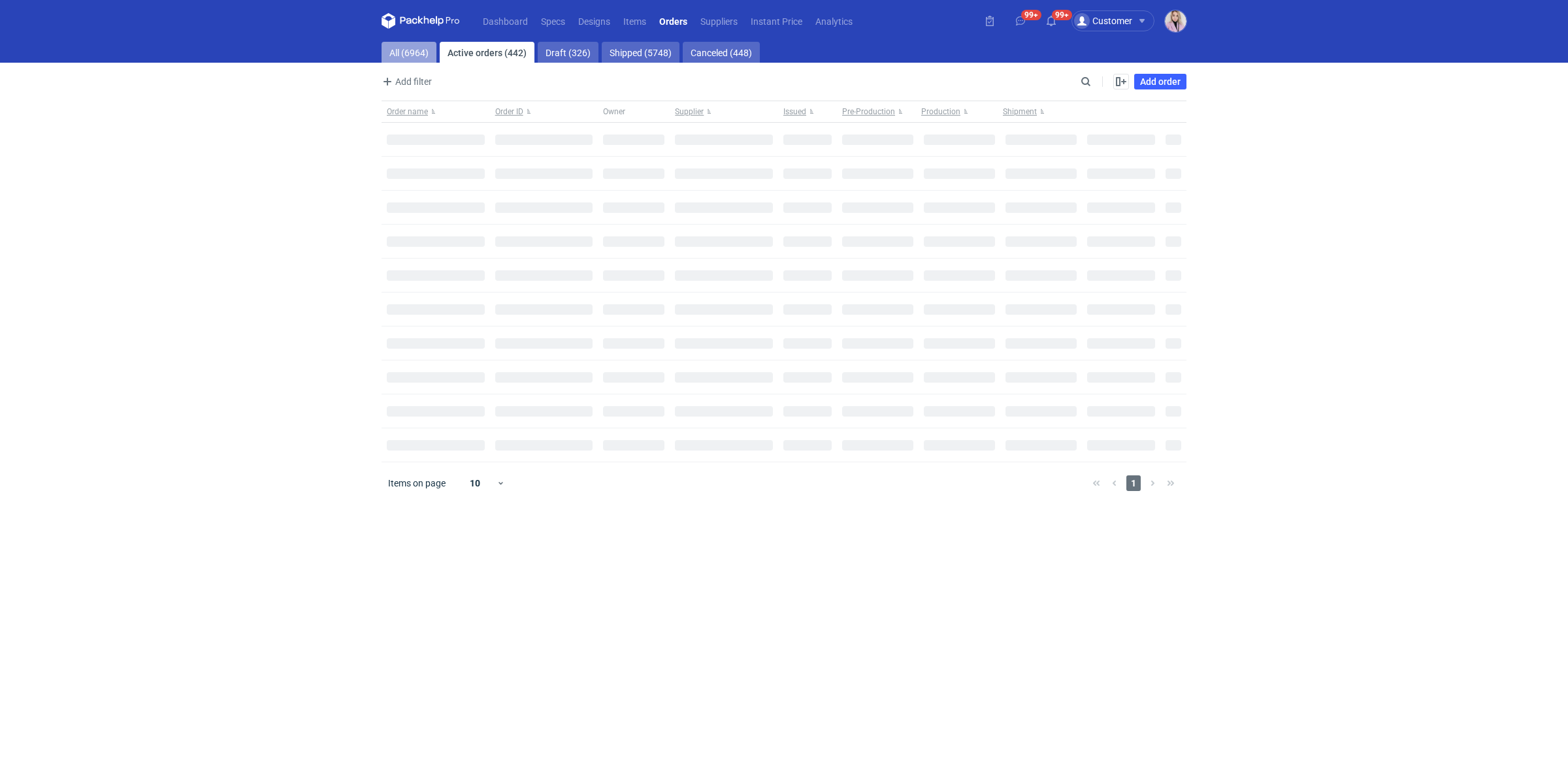
click at [409, 54] on link "All (6964)" at bounding box center [409, 52] width 55 height 21
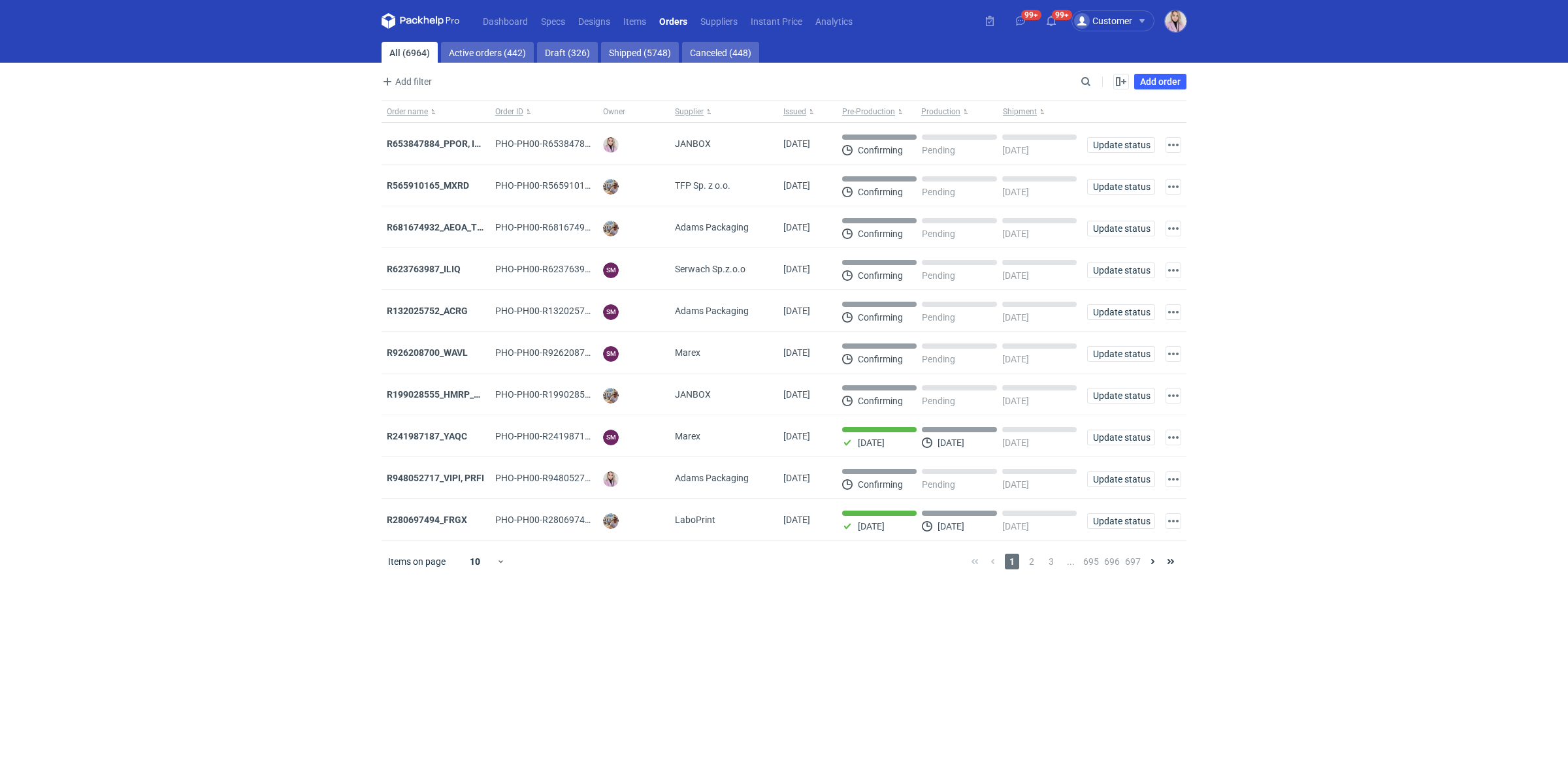
click at [1096, 87] on div "Enable all Disable all Order name Order ID Owner Supplier Issued Milestone Free…" at bounding box center [1140, 82] width 92 height 16
click at [1089, 87] on input "Search" at bounding box center [1029, 82] width 130 height 16
paste input "R701740360_PNZE"
type input "R701740360"
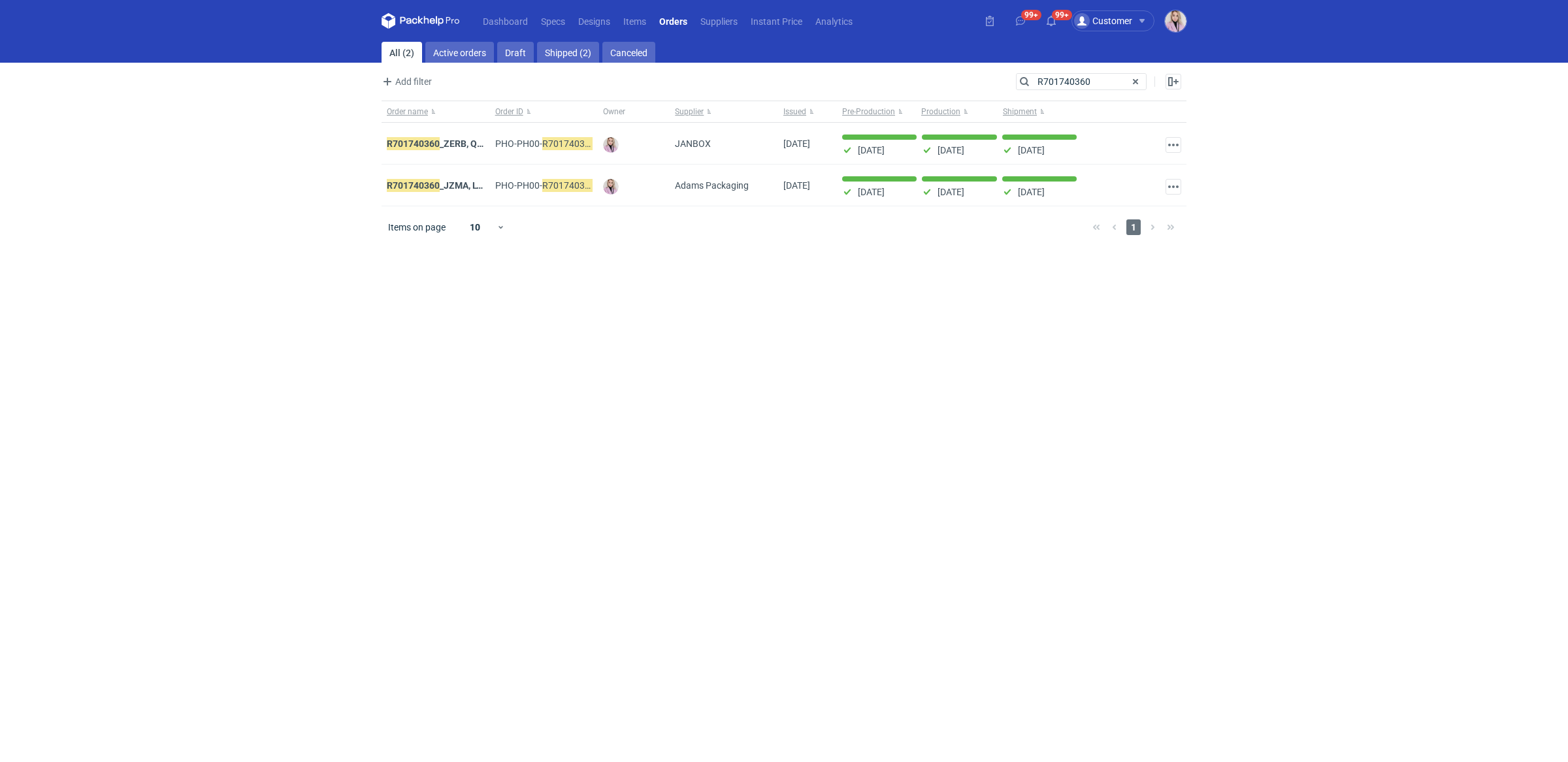
click at [403, 179] on em "R701740360" at bounding box center [413, 185] width 53 height 14
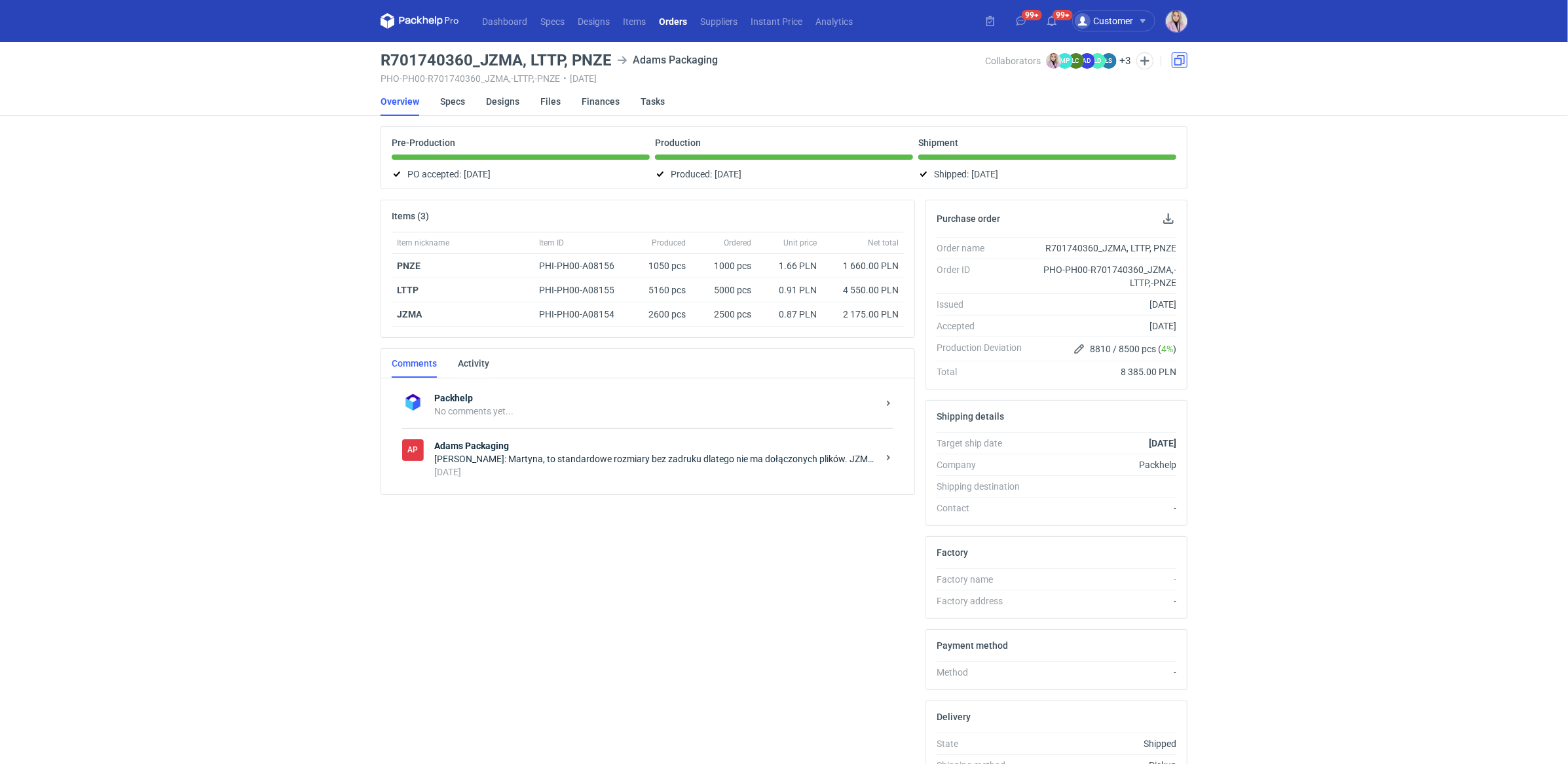
click at [1179, 59] on link at bounding box center [1179, 61] width 16 height 16
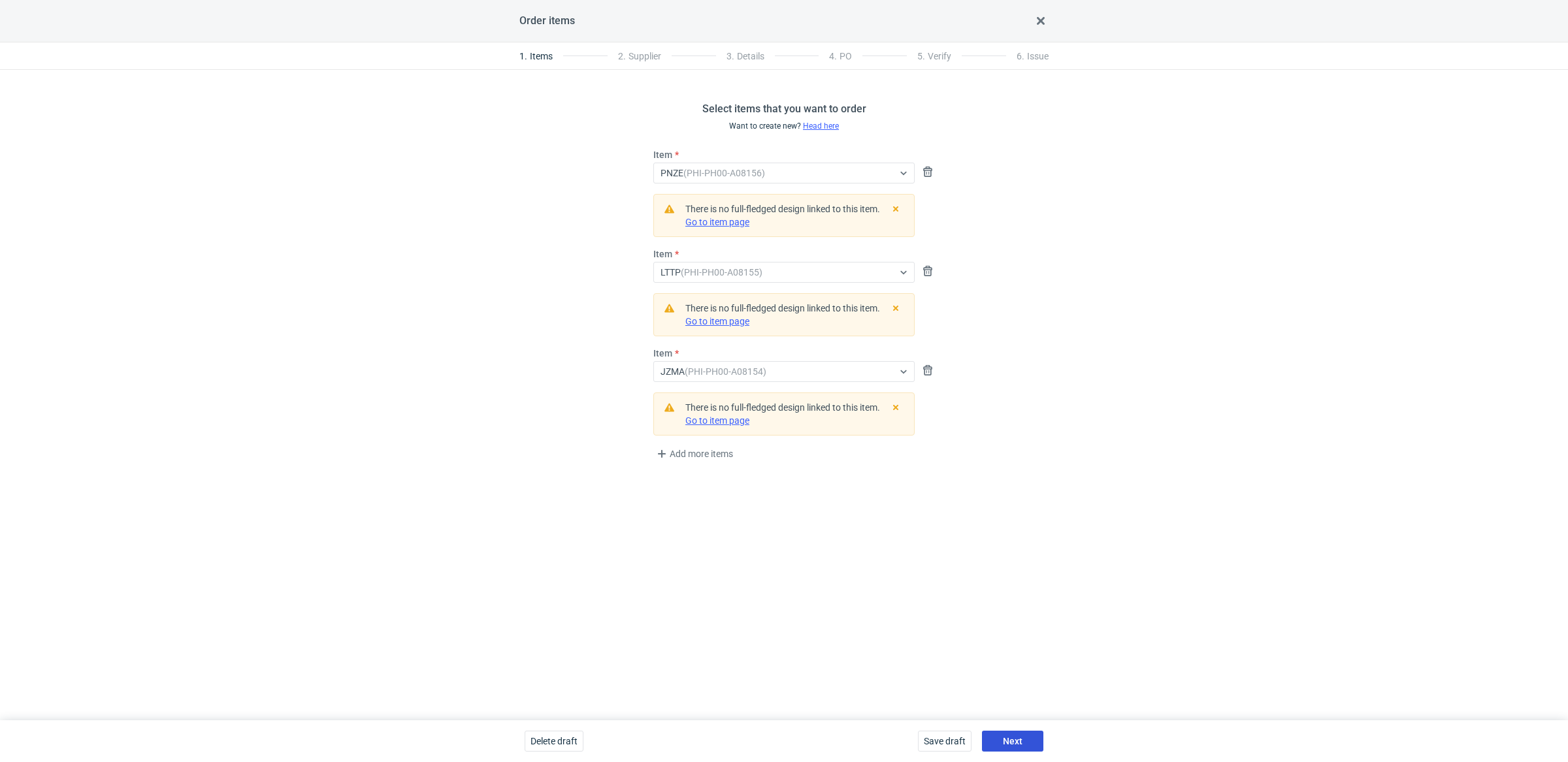
click at [1009, 745] on span "Next" at bounding box center [1012, 741] width 20 height 9
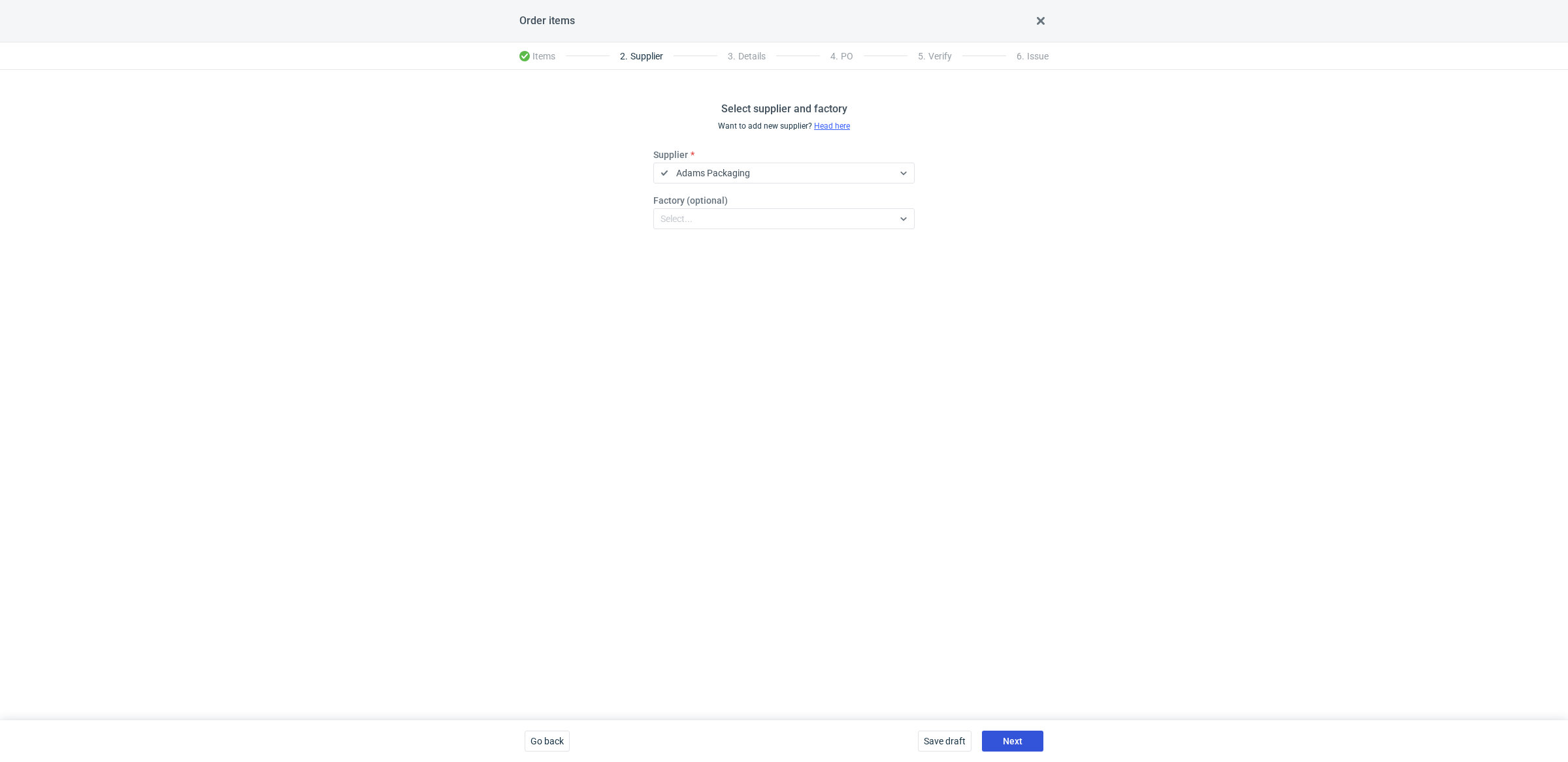
click at [1009, 745] on span "Next" at bounding box center [1012, 741] width 20 height 9
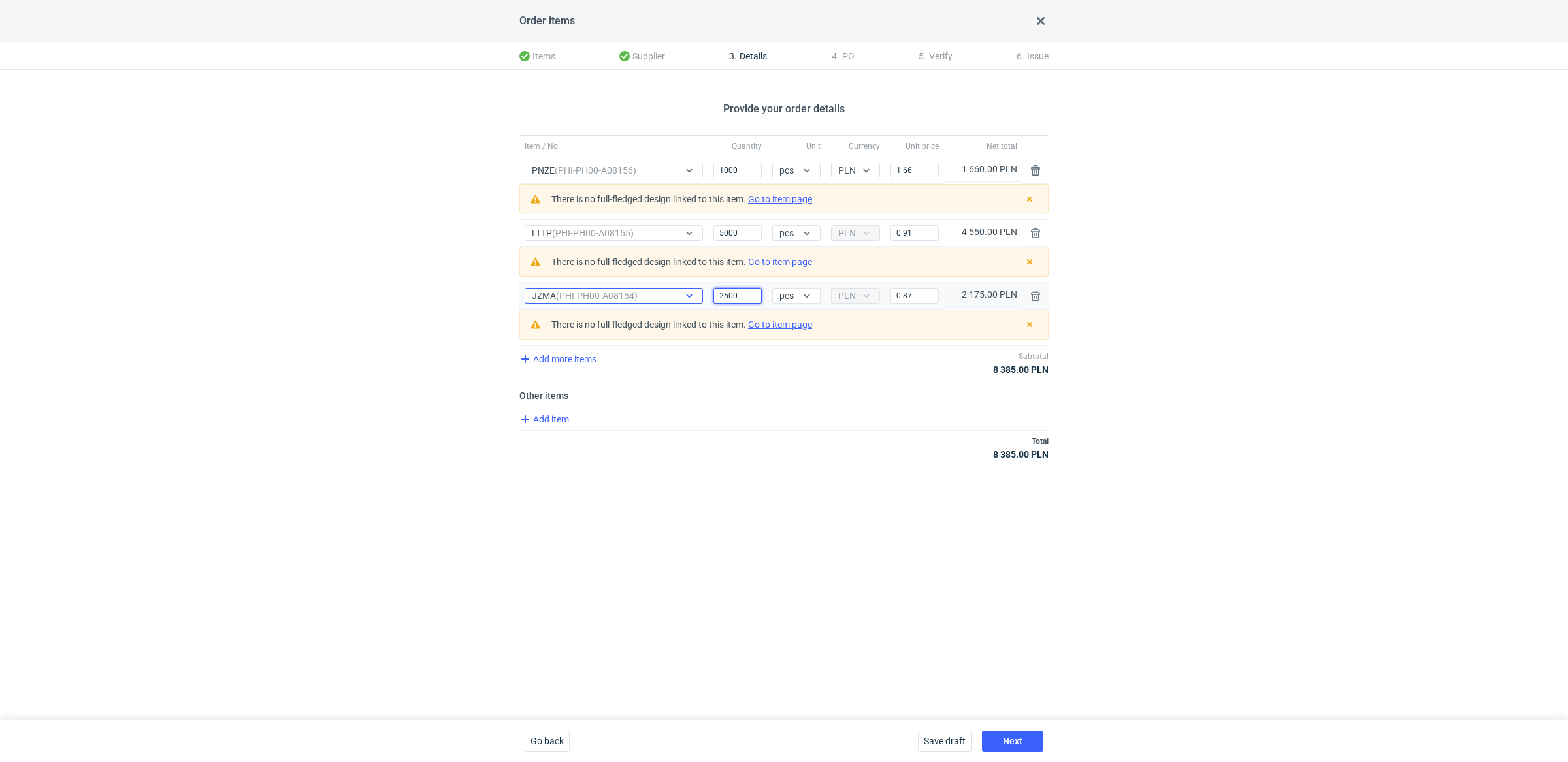
drag, startPoint x: 726, startPoint y: 293, endPoint x: 651, endPoint y: 289, distance: 75.1
click at [652, 289] on div "Item / No. JZMA (PHI-PH00-A08154) Quantity 2500 Unit pcs Currency PLN Price 0.8…" at bounding box center [784, 296] width 529 height 27
type input "4000"
drag, startPoint x: 722, startPoint y: 231, endPoint x: 663, endPoint y: 231, distance: 59.0
click at [674, 231] on div "Item / No. LTTP (PHI-PH00-A08155) Quantity 5000 Unit pcs Currency PLN Price 0.9…" at bounding box center [784, 233] width 529 height 27
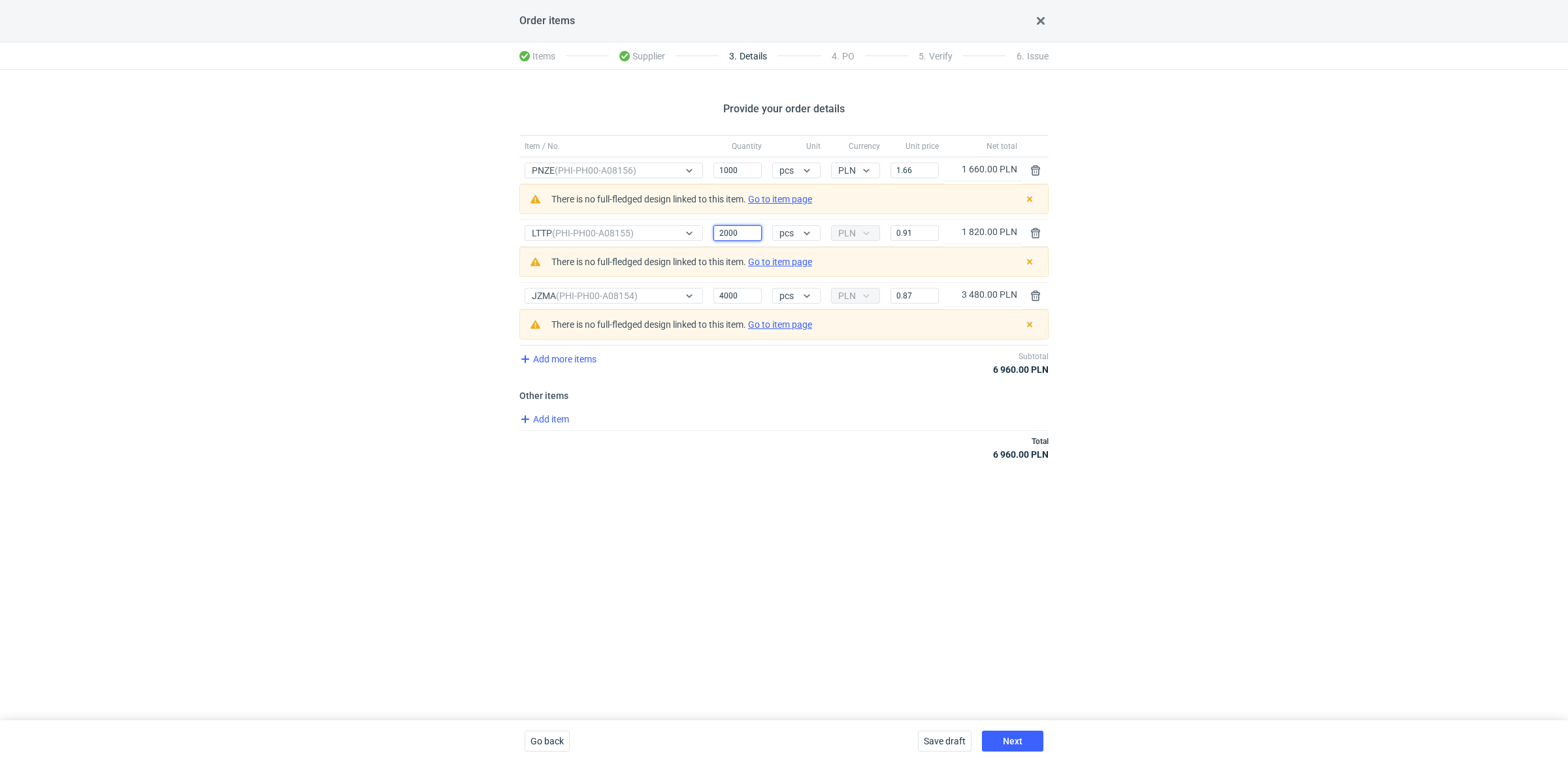
type input "2000"
click at [726, 413] on div "Add item" at bounding box center [782, 421] width 532 height 19
click at [916, 170] on input "1.66" at bounding box center [915, 170] width 49 height 16
type input "1.58"
click at [924, 231] on input "0.91" at bounding box center [915, 233] width 49 height 16
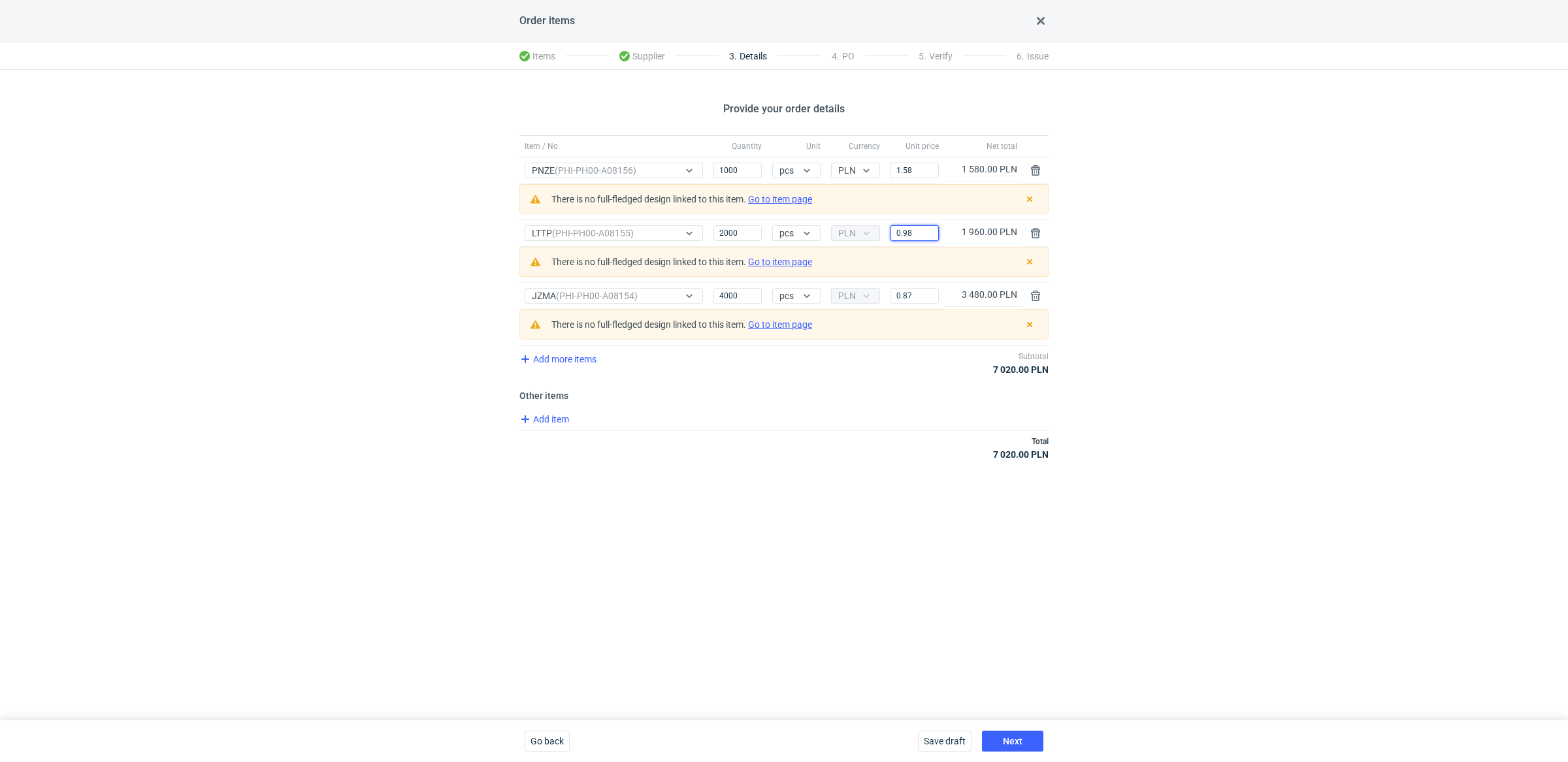
type input "0.98"
click at [917, 293] on input "0.87" at bounding box center [915, 296] width 49 height 16
type input "0.7"
click at [810, 491] on div "Provide your order details Item / No. Quantity Unit Currency Unit price Net tot…" at bounding box center [784, 395] width 1568 height 651
click at [1018, 730] on div "Save draft Next" at bounding box center [980, 741] width 136 height 42
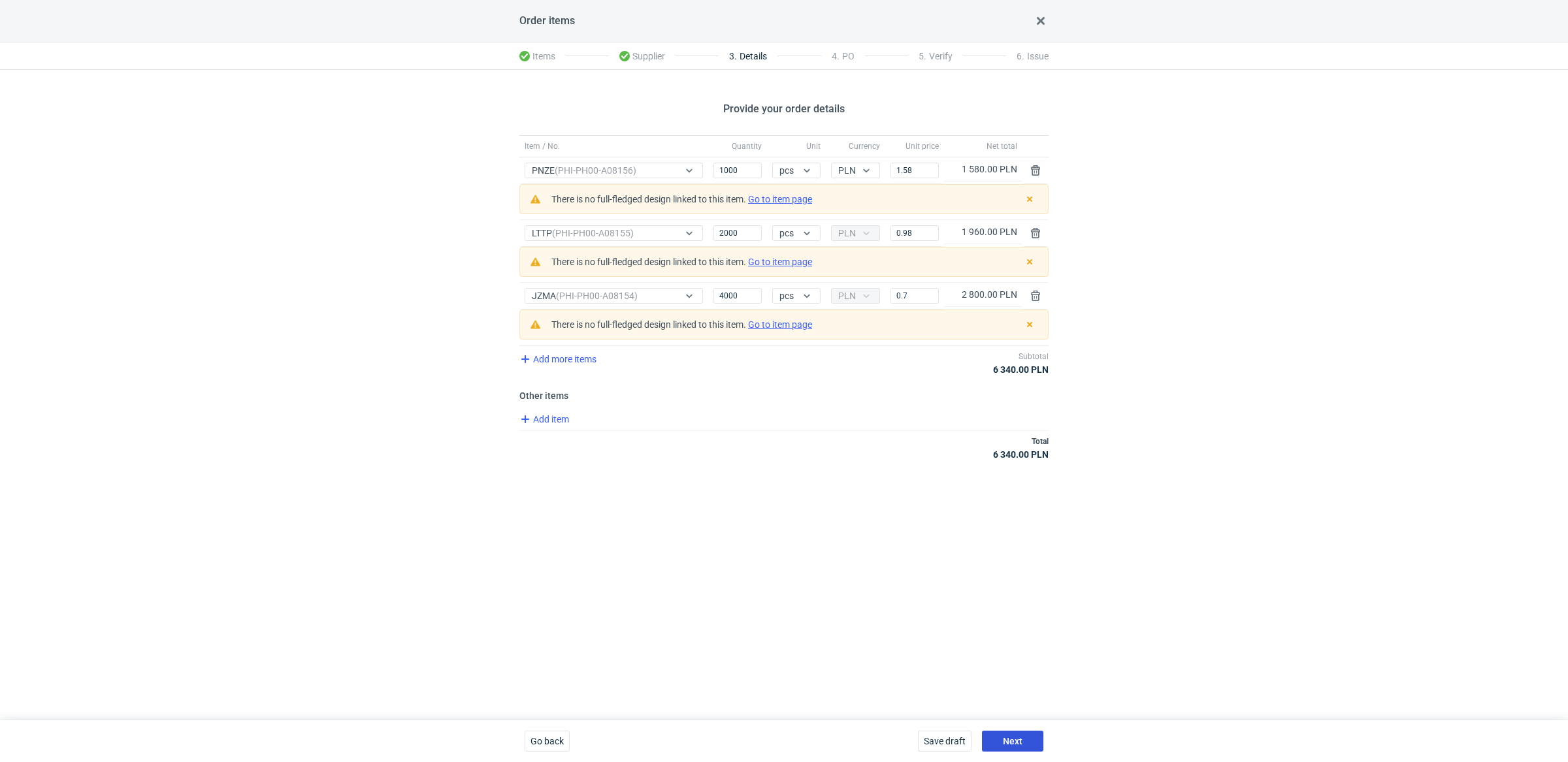
click at [1017, 743] on span "Next" at bounding box center [1012, 741] width 20 height 9
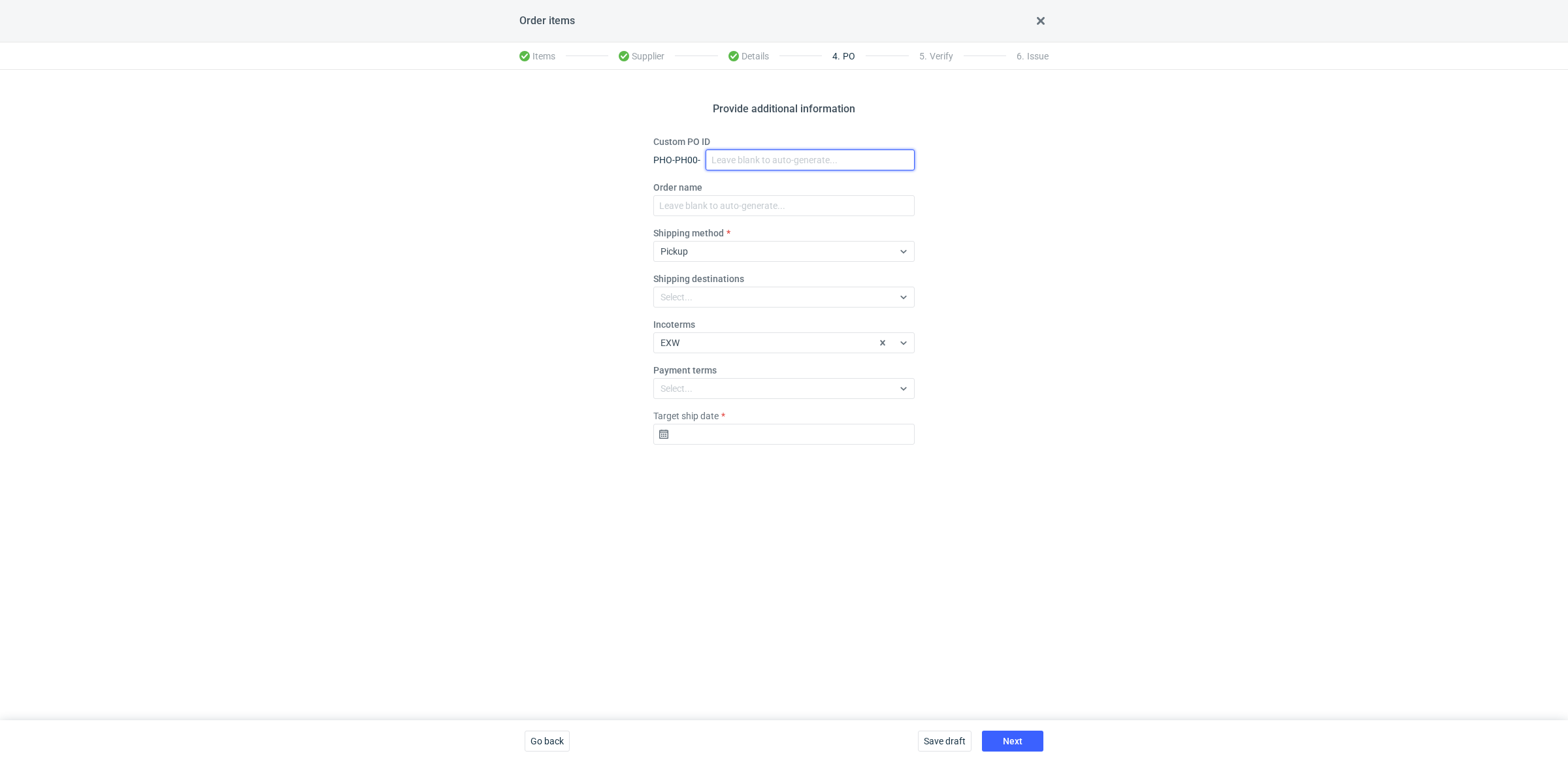
click at [729, 164] on input "Custom PO ID" at bounding box center [810, 160] width 209 height 21
paste input "R653847884_PDWR, OHJS, IVNK"
type input "R653847884_PDWR, OHJS, IVNK"
click at [696, 208] on input "Order name" at bounding box center [784, 206] width 261 height 21
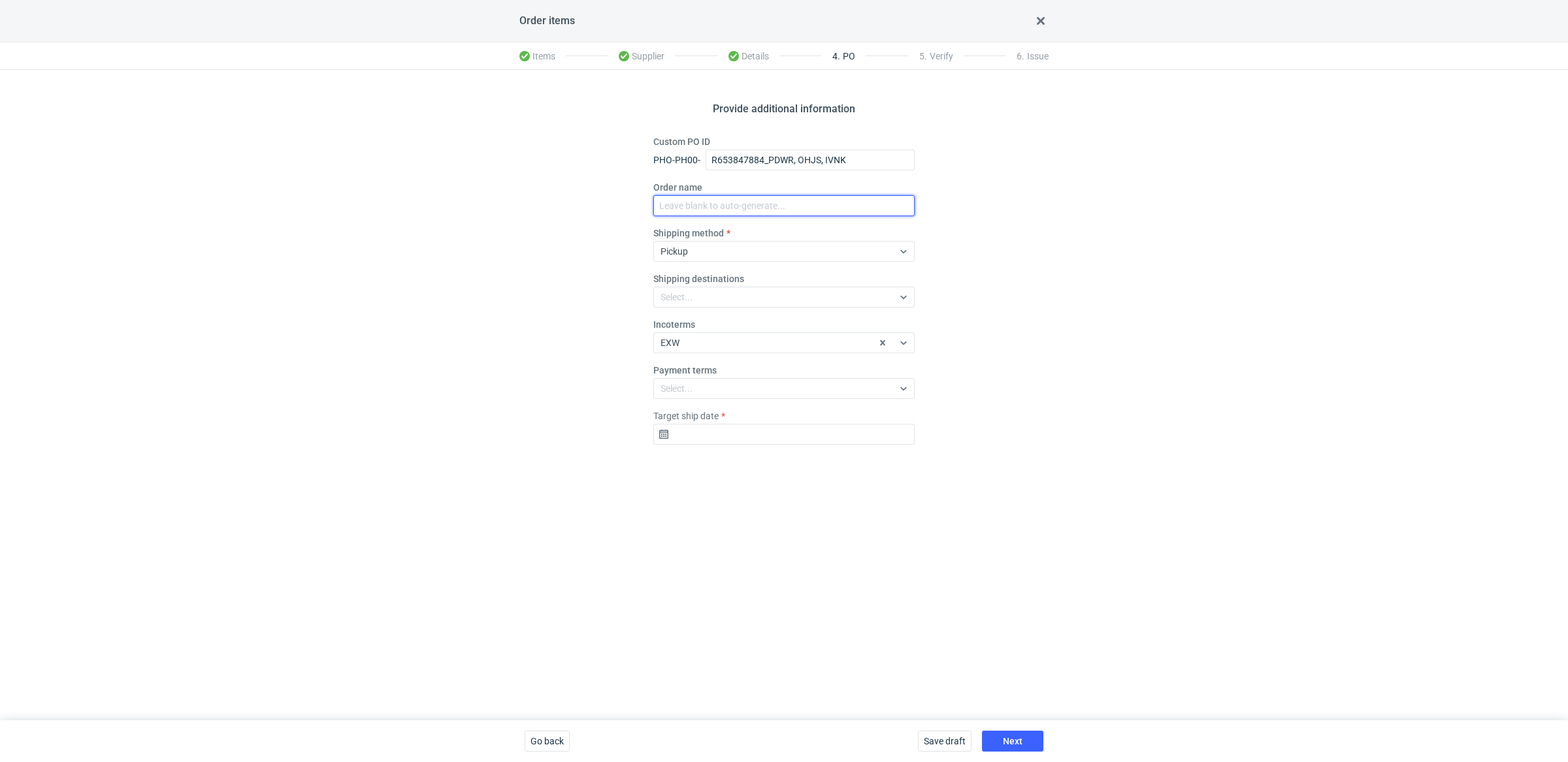
paste input "R653847884_PDWR, OHJS, IVNK"
type input "R653847884_PDWR, OHJS, IVNK"
click at [685, 428] on input "Target ship date" at bounding box center [784, 434] width 261 height 21
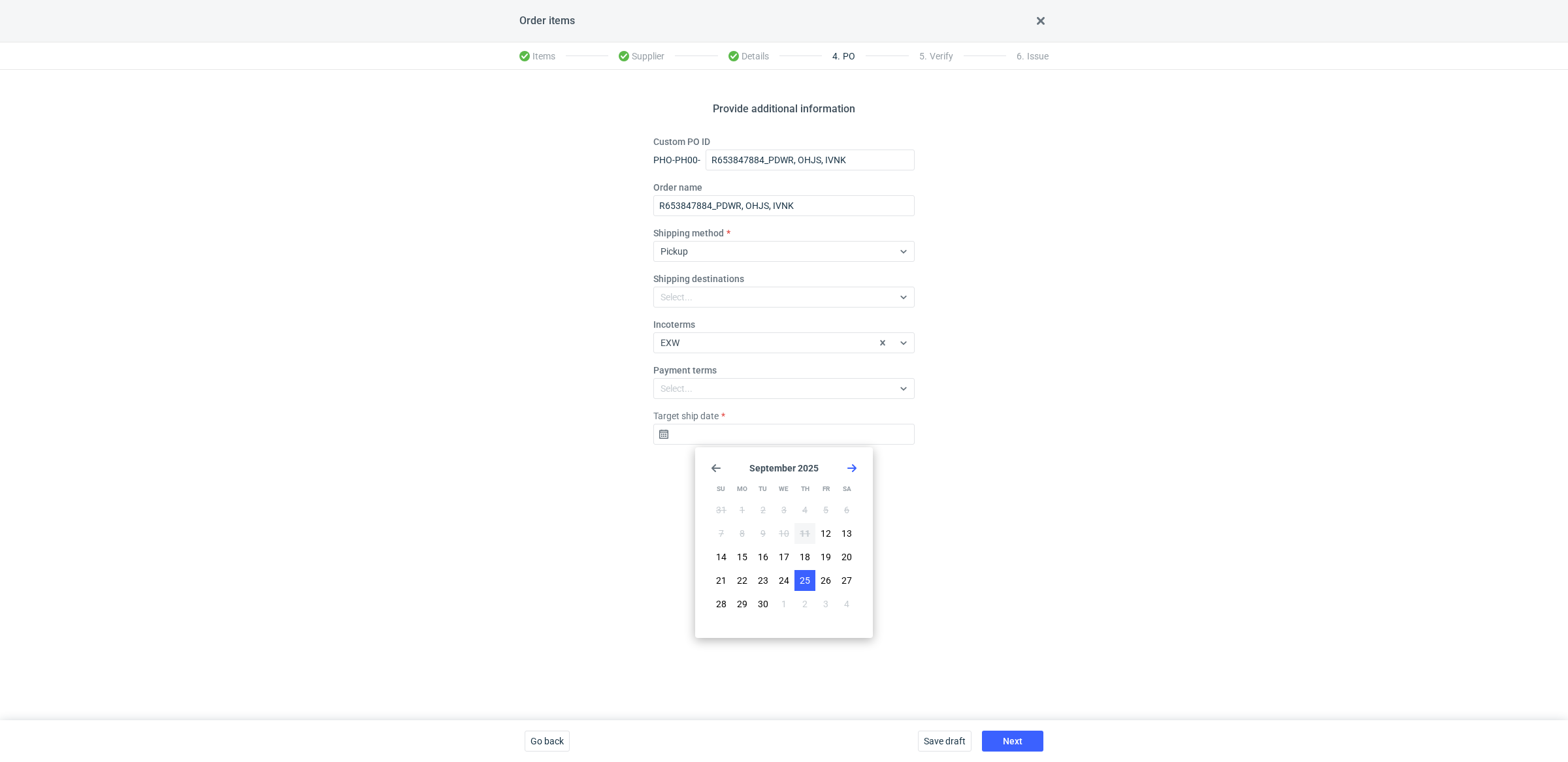
click at [803, 580] on span "25" at bounding box center [804, 580] width 10 height 13
type input "2025-09-25"
click at [1014, 733] on button "Next" at bounding box center [1012, 741] width 61 height 21
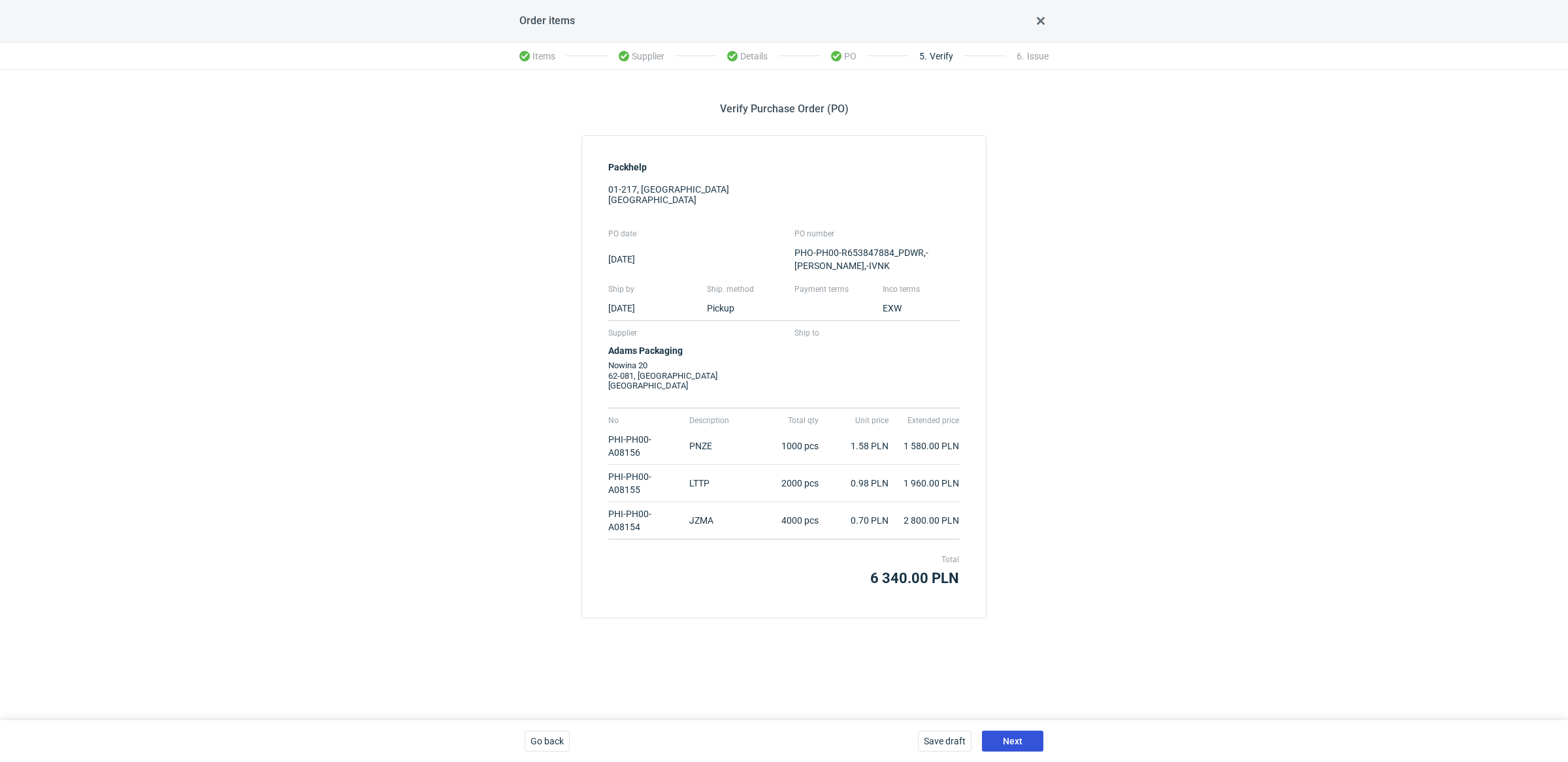
click at [1014, 732] on button "Next" at bounding box center [1012, 741] width 61 height 21
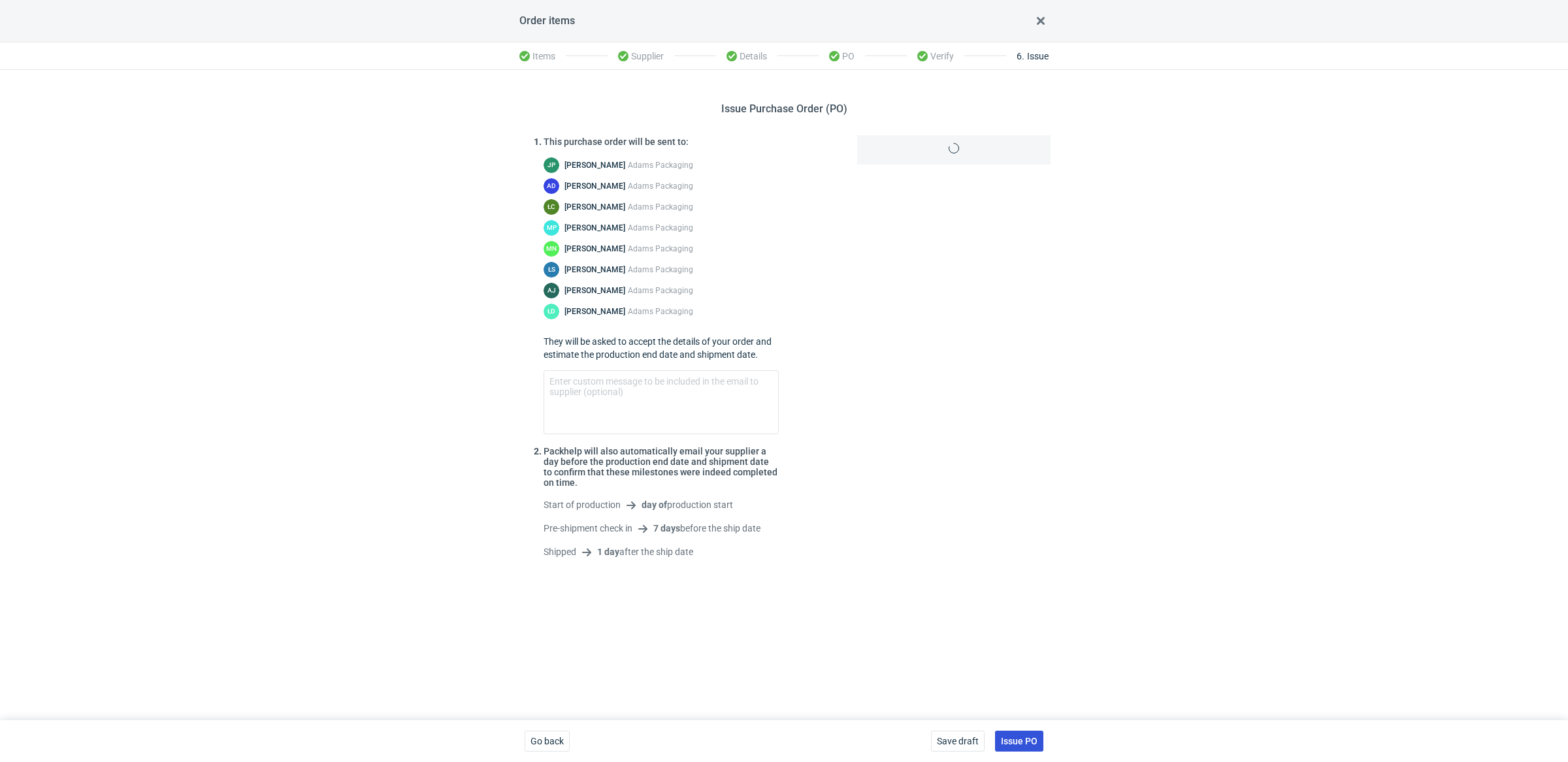
click at [1025, 736] on span "Issue PO" at bounding box center [1019, 741] width 37 height 9
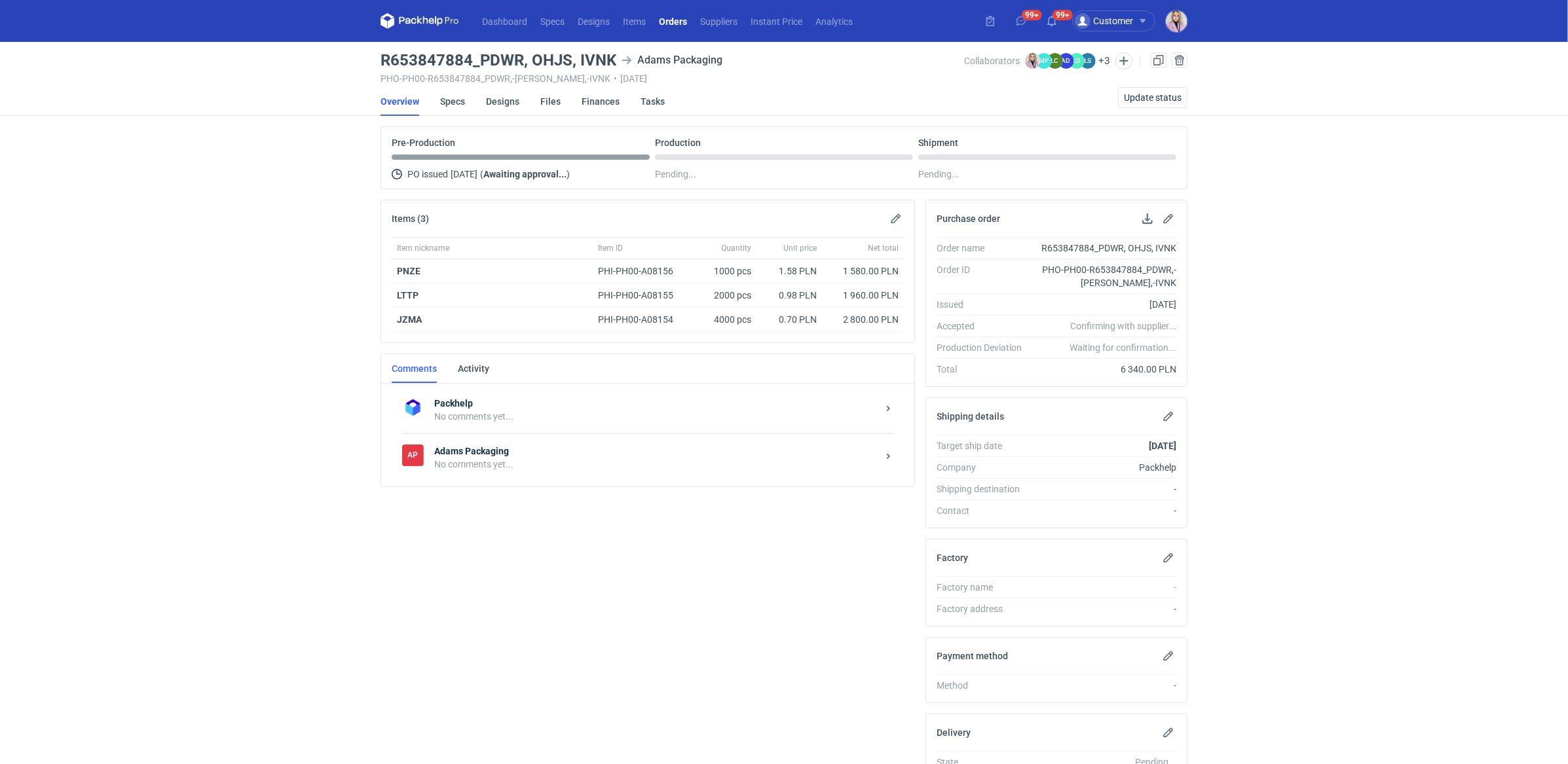
click at [499, 467] on div "No comments yet..." at bounding box center [656, 464] width 443 height 13
click at [466, 578] on textarea "Comment message" at bounding box center [660, 581] width 484 height 37
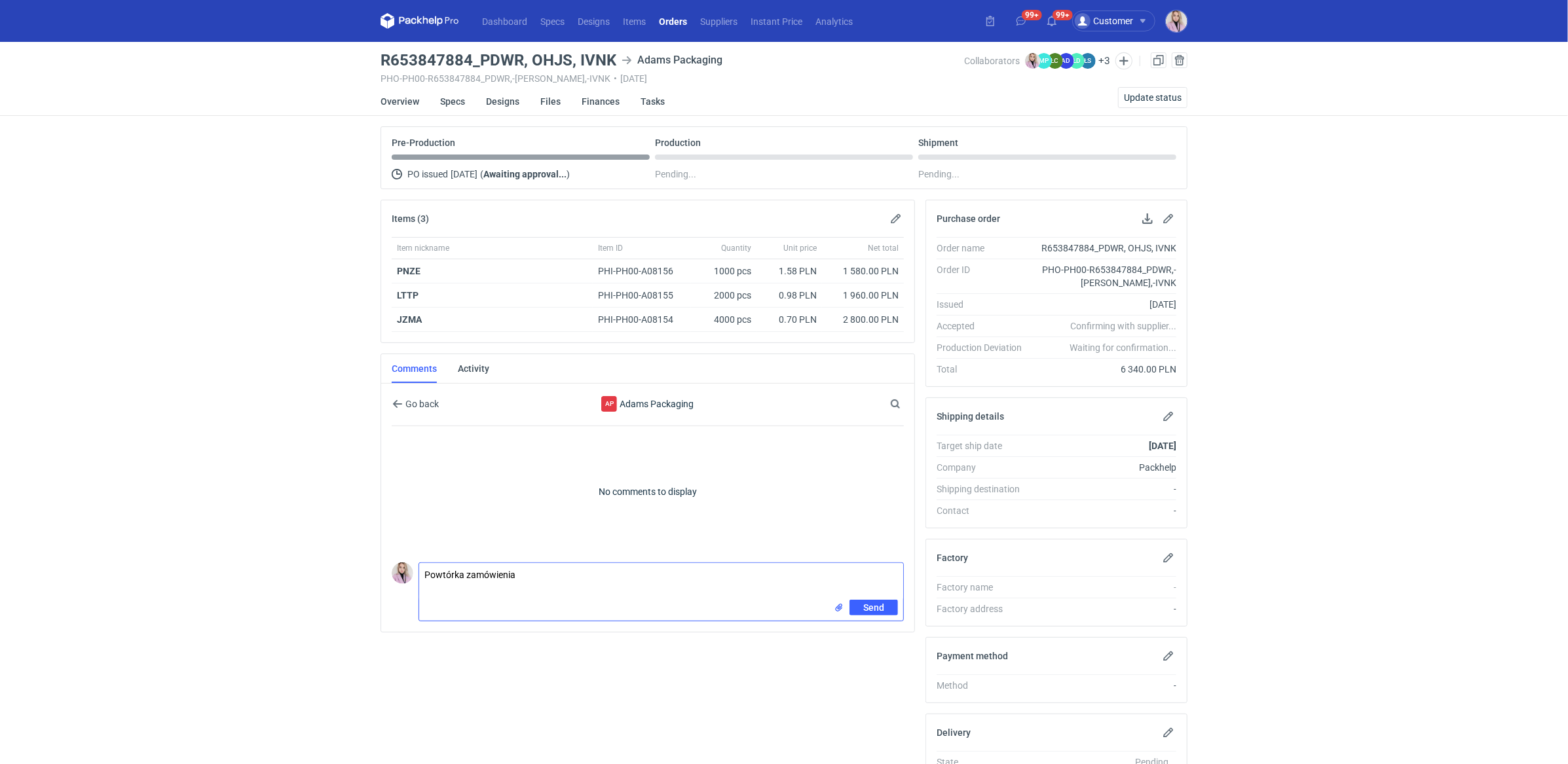
paste textarea "R701740360"
drag, startPoint x: 614, startPoint y: 57, endPoint x: 480, endPoint y: 66, distance: 134.3
click at [480, 66] on h3 "R653847884_PDWR, OHJS, IVNK" at bounding box center [498, 61] width 236 height 16
copy h3 "PDWR, OHJS, IVNK"
click at [438, 582] on textarea "Powtórka zamówienia R701740360" at bounding box center [660, 581] width 484 height 37
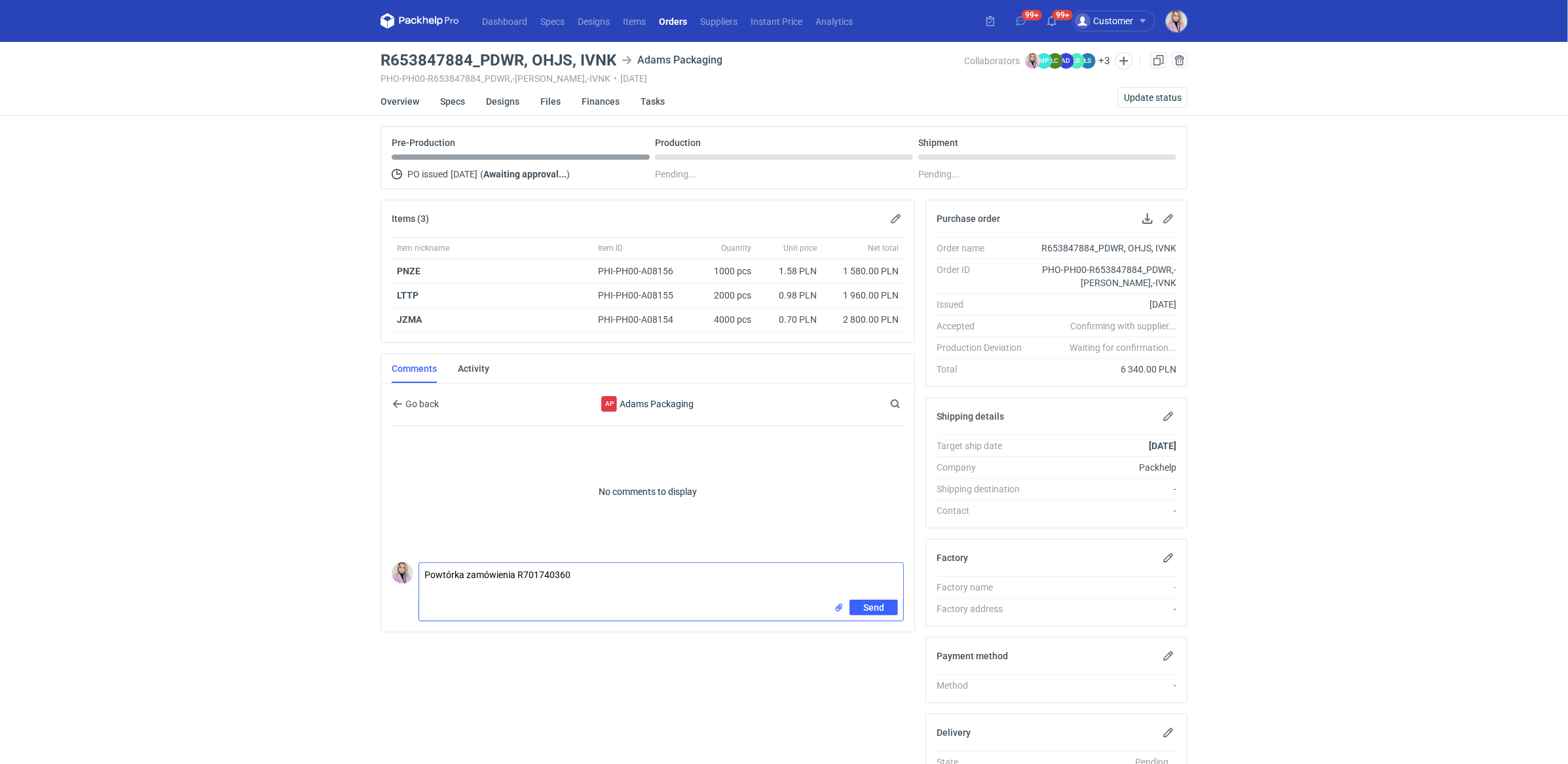
paste textarea "PDWR, OHJS, IVNK"
click at [455, 582] on textarea "Powtórka zamówienia R701740360 PDWR, OHJS, IVNK" at bounding box center [660, 581] width 484 height 37
click at [452, 594] on textarea "Powtórka zamówienia R701740360 PDWR OHJS, IVNK" at bounding box center [660, 585] width 484 height 45
click at [462, 586] on textarea "Powtórka zamówienia R701740360 PDWR OHJS IVNK" at bounding box center [660, 592] width 484 height 58
paste textarea "CBHY - 1"
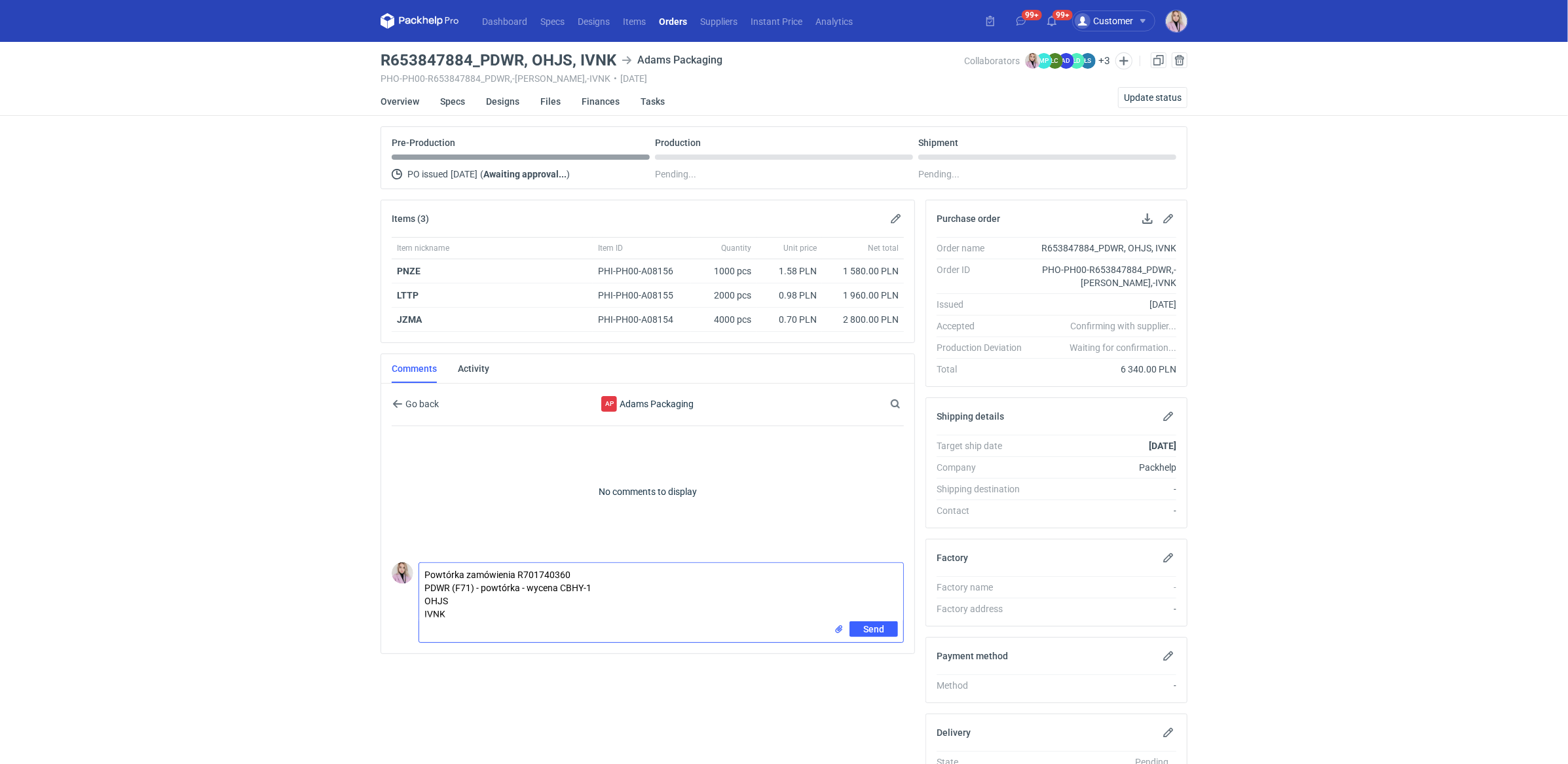
click at [524, 586] on textarea "Powtórka zamówienia R701740360 PDWR (F71) - powtórka - wycena CBHY-1 OHJS IVNK" at bounding box center [660, 592] width 484 height 58
paste textarea "R701740360_PNZE"
click at [460, 596] on textarea "Powtórka zamówienia R701740360 PDWR (F71) - powtórka R701740360_PNZE - wycena C…" at bounding box center [660, 592] width 484 height 58
paste textarea "CBIA-1"
click at [479, 598] on textarea "Powtórka zamówienia R701740360 PDWR (F71) - powtórka R701740360_PNZE - wycena C…" at bounding box center [660, 599] width 484 height 72
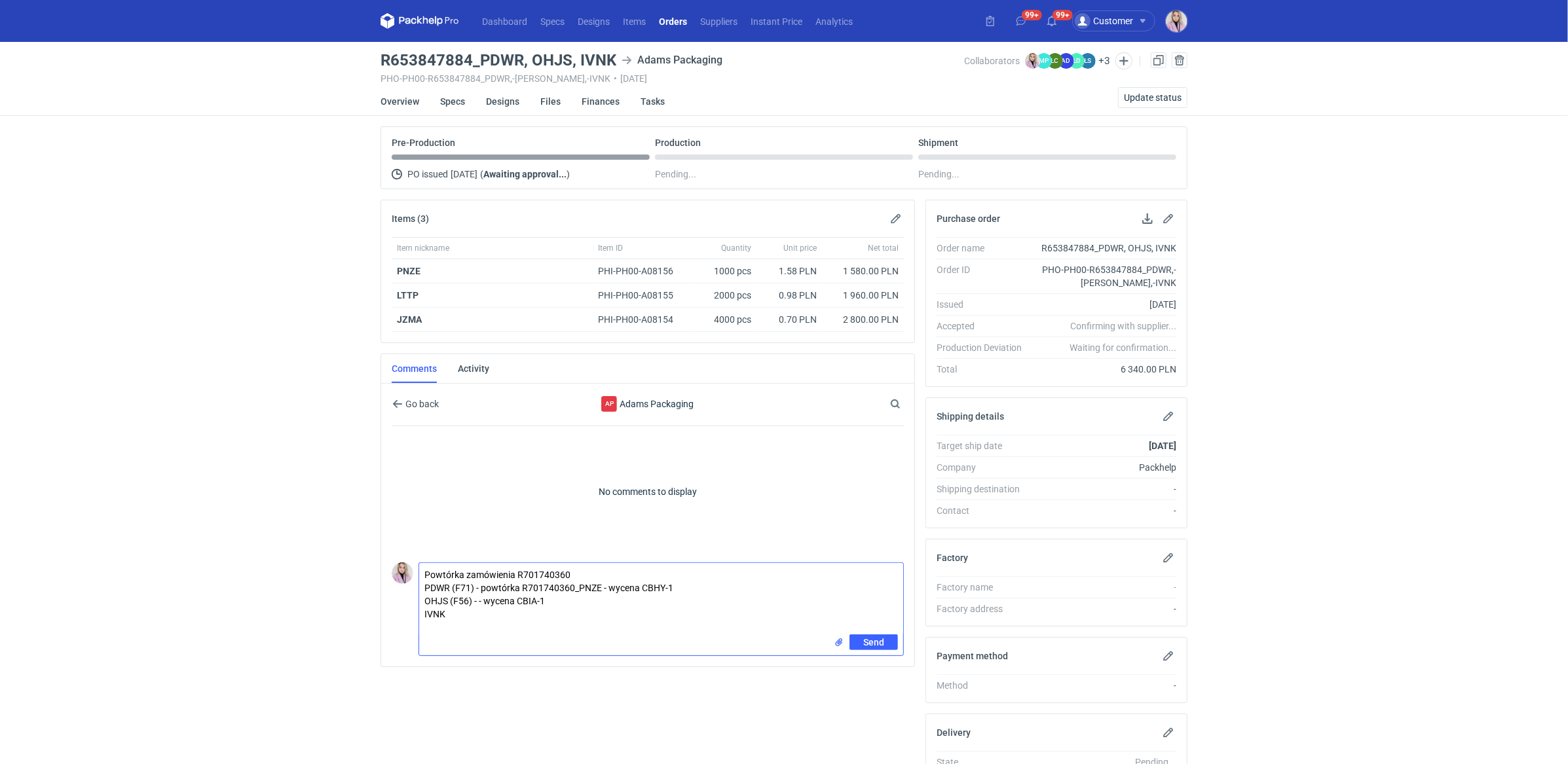
click at [479, 598] on textarea "Powtórka zamówienia R701740360 PDWR (F71) - powtórka R701740360_PNZE - wycena C…" at bounding box center [660, 599] width 484 height 72
paste textarea "Powtórka R701740360_LTTP"
click at [484, 598] on textarea "Powtórka zamówienia R701740360 PDWR (F71) - powtórka R701740360_PNZE - wycena C…" at bounding box center [660, 599] width 484 height 72
click at [460, 610] on textarea "Powtórka zamówienia R701740360 PDWR (F71) - powtórka R701740360_PNZE - wycena C…" at bounding box center [660, 599] width 484 height 72
paste textarea "CBHZ-1"
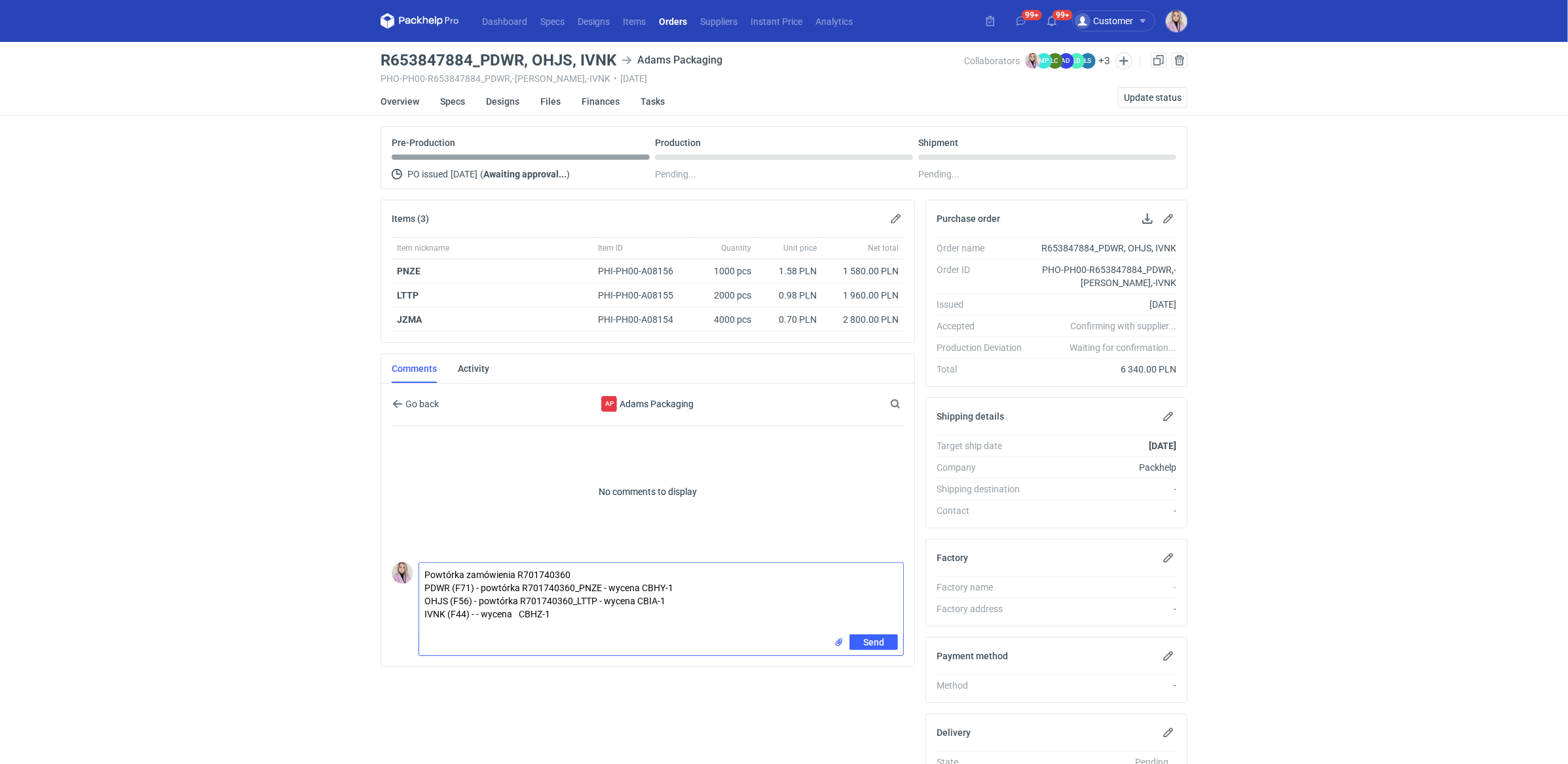
click at [469, 614] on textarea "Powtórka zamówienia R701740360 PDWR (F71) - powtórka R701740360_PNZE - wycena C…" at bounding box center [660, 599] width 484 height 72
paste textarea "Powtórka R701740360_JZMA"
click at [485, 607] on textarea "Powtórka zamówienia R701740360 PDWR (F71) - powtórka R701740360_PNZE - wycena C…" at bounding box center [660, 599] width 484 height 72
click at [480, 606] on textarea "Powtórka zamówienia R701740360 PDWR (F71) - powtórka R701740360_PNZE - wycena C…" at bounding box center [660, 599] width 484 height 72
click at [645, 617] on textarea "Powtórka zamówienia R701740360 PDWR (F71) - powtórka R701740360_PNZE - wycena C…" at bounding box center [660, 599] width 484 height 72
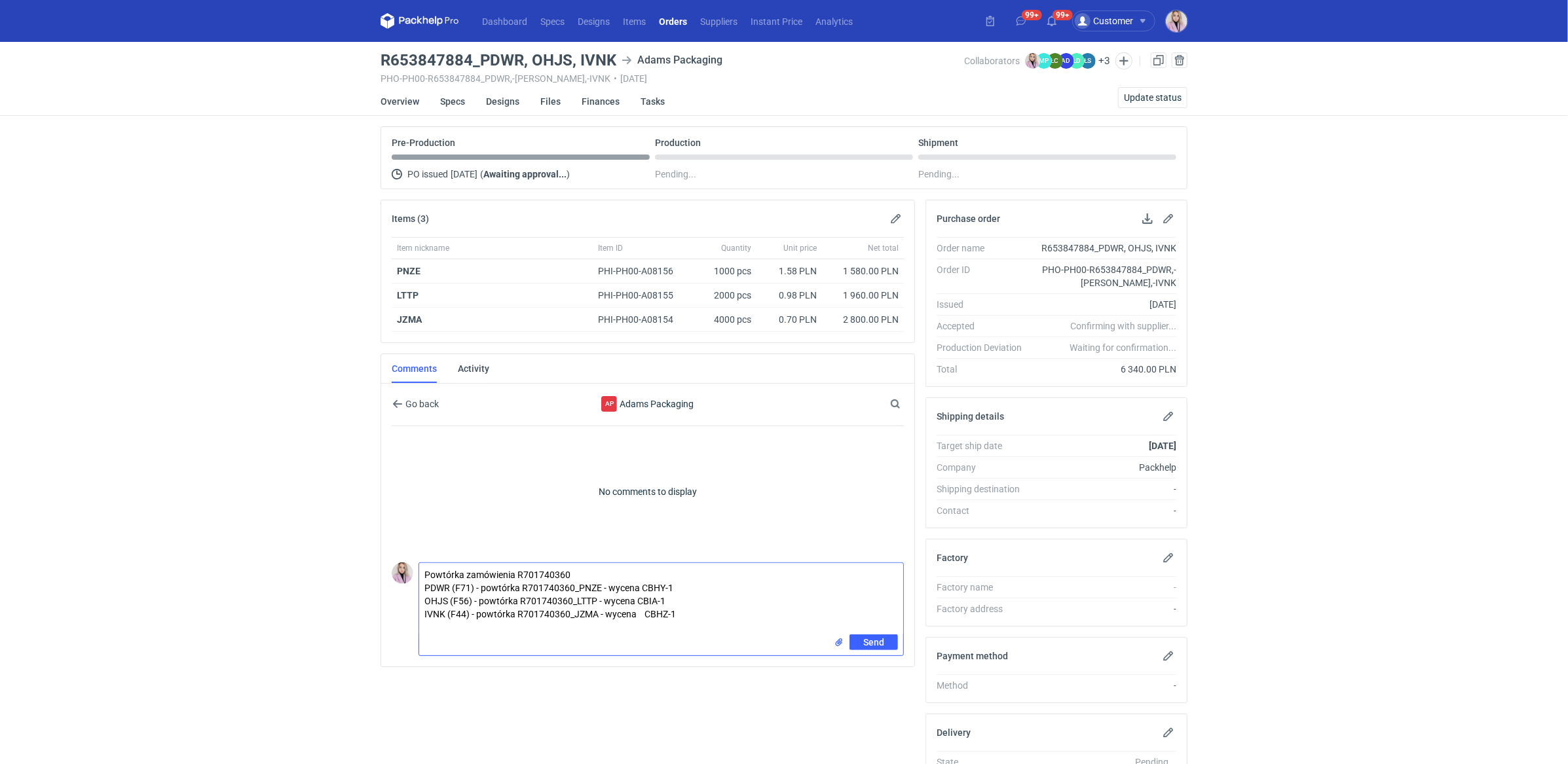
click at [642, 614] on textarea "Powtórka zamówienia R701740360 PDWR (F71) - powtórka R701740360_PNZE - wycena C…" at bounding box center [660, 599] width 484 height 72
click at [698, 611] on textarea "Powtórka zamówienia R701740360 PDWR (F71) - powtórka R701740360_PNZE - wycena C…" at bounding box center [660, 599] width 484 height 72
click at [575, 588] on textarea "Powtórka zamówienia R701740360 PDWR (F71) - powtórka R701740360_PNZE - wycena C…" at bounding box center [660, 599] width 484 height 72
click at [572, 598] on textarea "Powtórka zamówienia R701740360 PDWR (F71) - powtórka PNZE - wycena CBHY-1 OHJS …" at bounding box center [660, 599] width 484 height 72
click at [571, 612] on textarea "Powtórka zamówienia R701740360 PDWR (F71) - powtórka PNZE - wycena CBHY-1 OHJS …" at bounding box center [660, 599] width 484 height 72
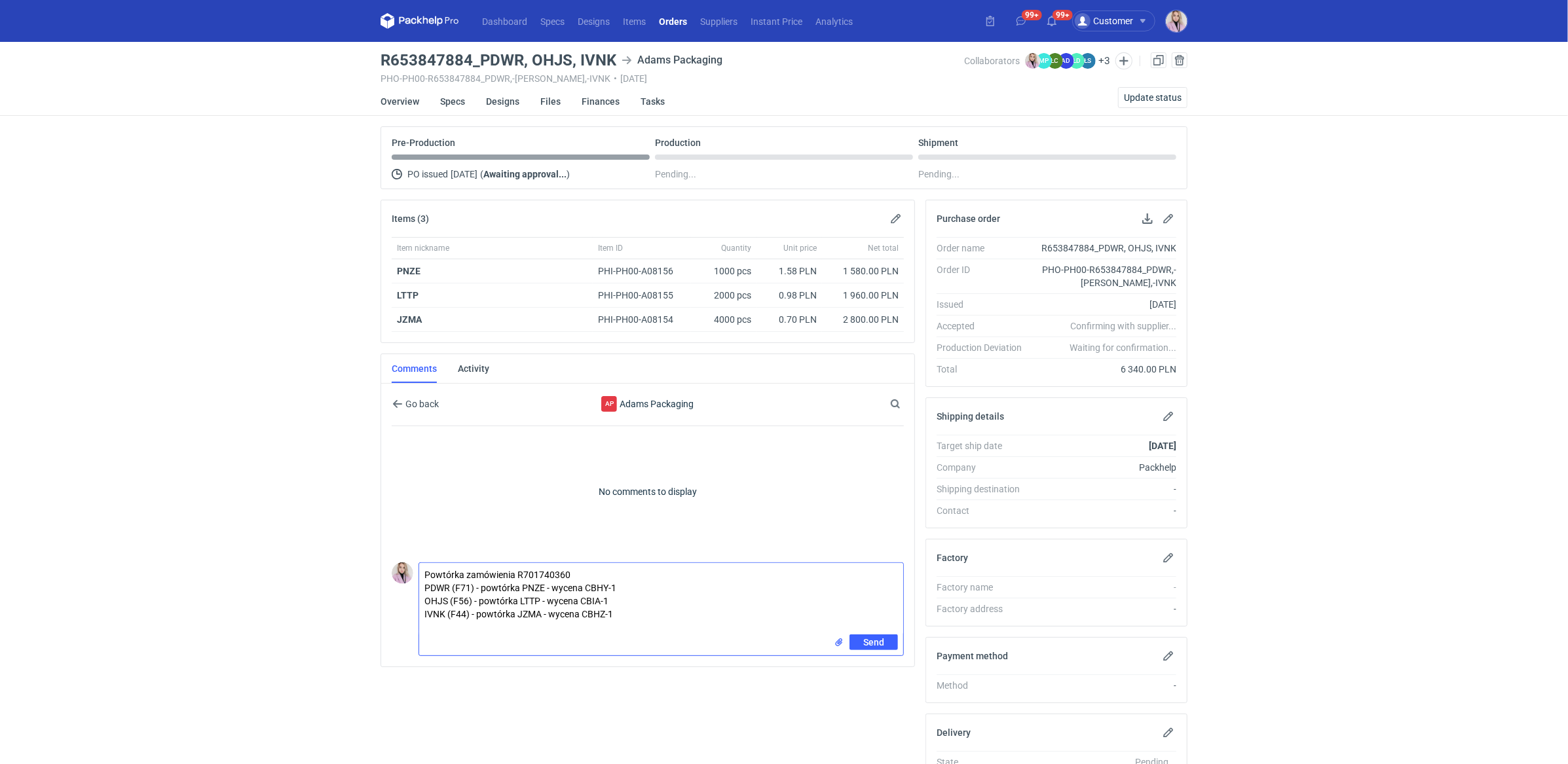
click at [663, 611] on textarea "Powtórka zamówienia R701740360 PDWR (F71) - powtórka PNZE - wycena CBHY-1 OHJS …" at bounding box center [660, 599] width 484 height 72
type textarea "Powtórka zamówienia R701740360 PDWR (F71) - powtórka PNZE - wycena CBHY-1 OHJS …"
click at [887, 643] on button "Send" at bounding box center [874, 642] width 49 height 16
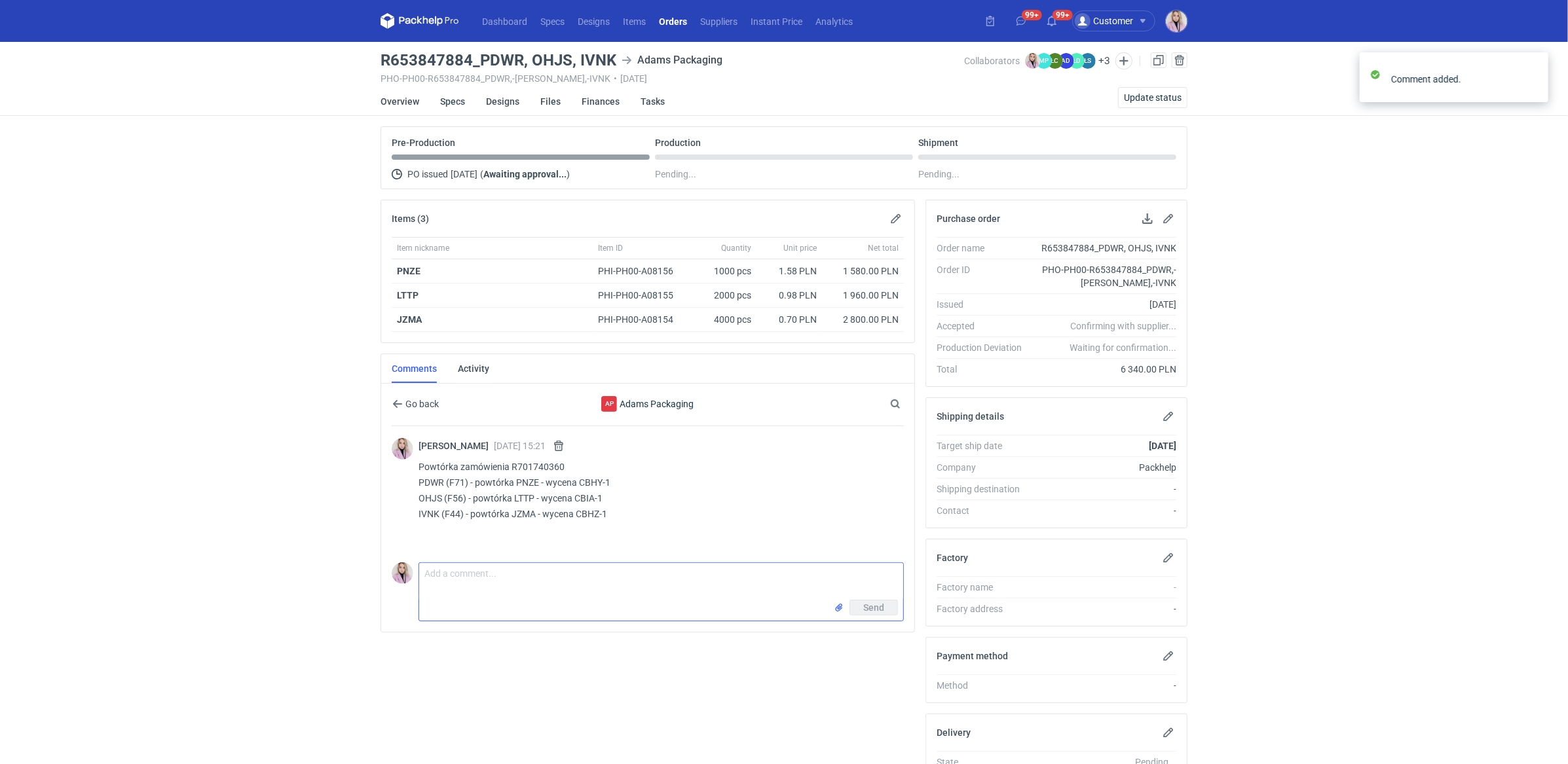
click at [444, 578] on textarea "Comment message" at bounding box center [660, 581] width 484 height 37
type textarea "wszystkie opakowania bez zadruku, zewnętrznie bielona tektura"
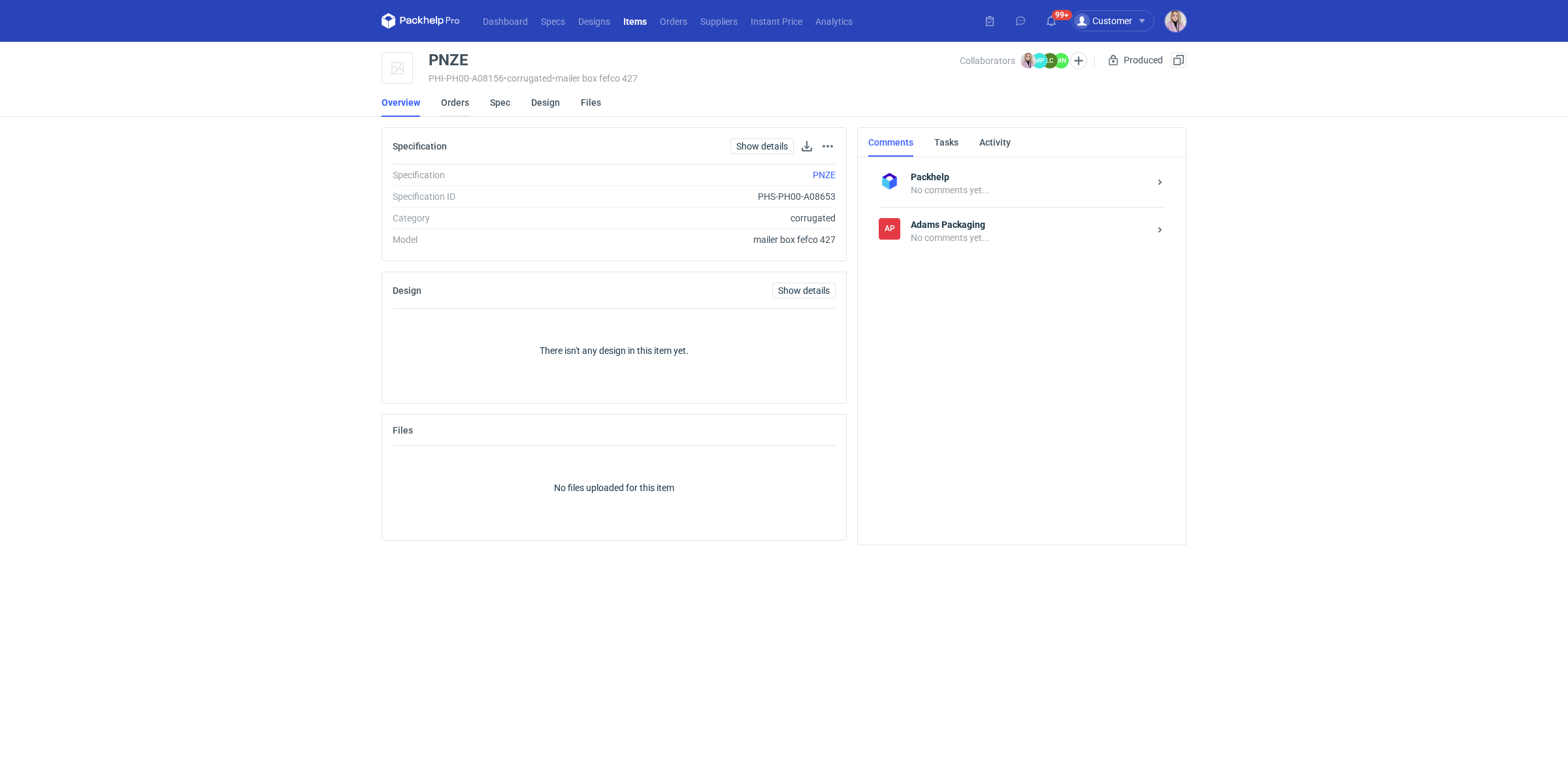
click at [459, 103] on link "Orders" at bounding box center [455, 102] width 28 height 29
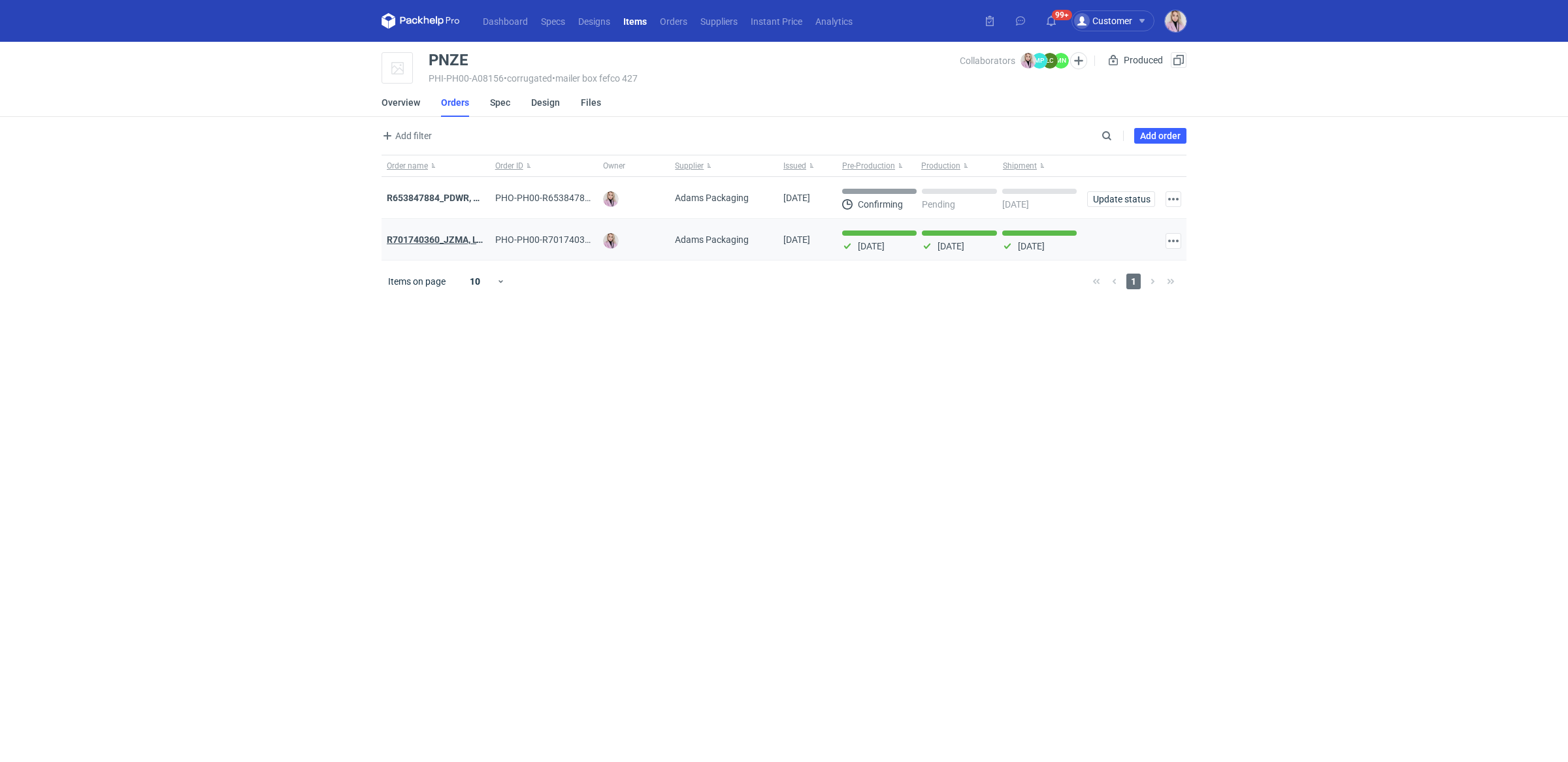
click at [429, 241] on strong "R701740360_JZMA, LTTP, PNZE" at bounding box center [453, 239] width 133 height 10
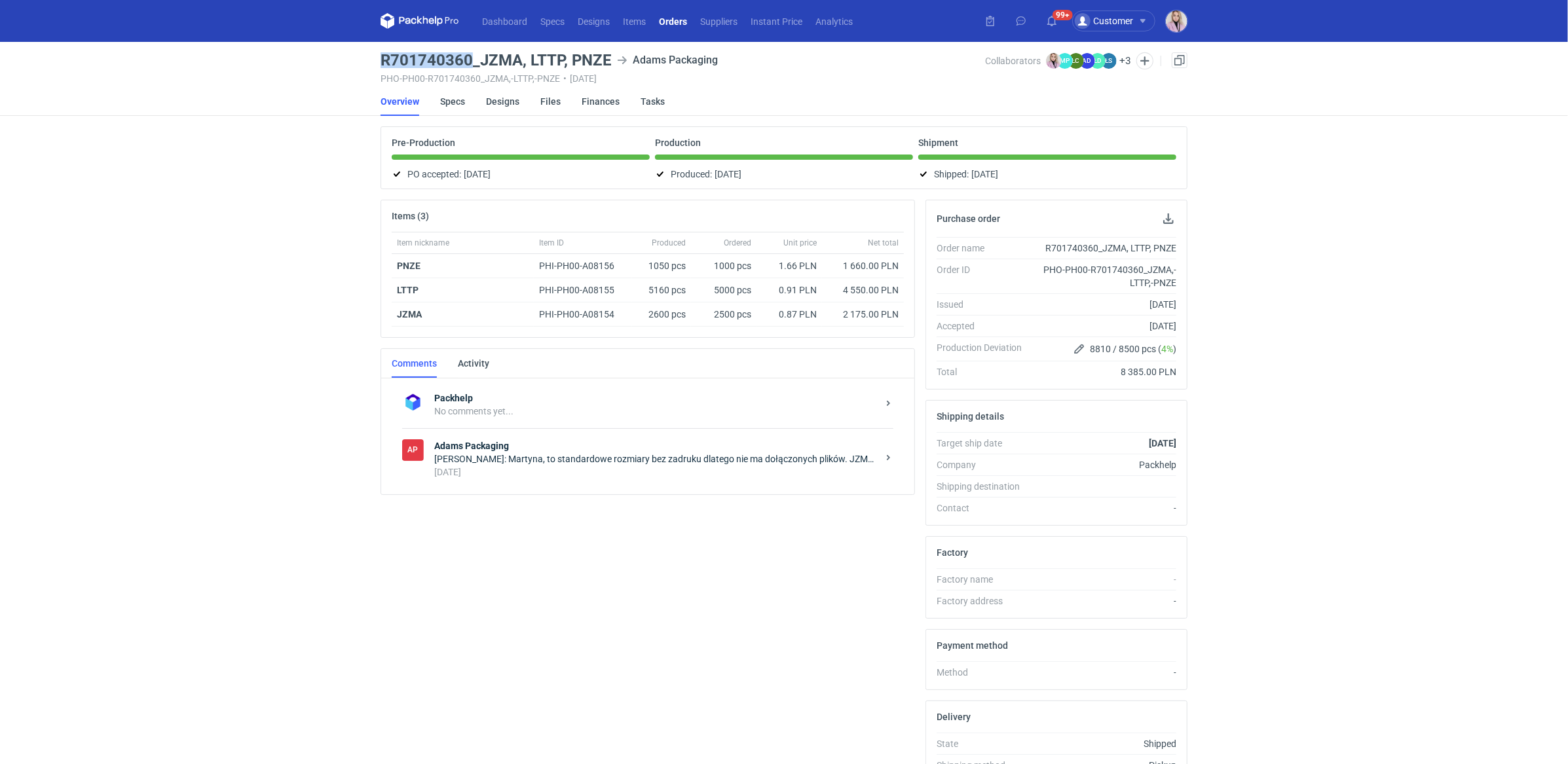
drag, startPoint x: 470, startPoint y: 59, endPoint x: 368, endPoint y: 61, distance: 102.0
click at [364, 61] on div "Dashboard Specs Designs Items Orders Suppliers Instant Price Analytics 99+ Cust…" at bounding box center [784, 382] width 1568 height 764
copy h3 "R701740360"
